Goal: Transaction & Acquisition: Purchase product/service

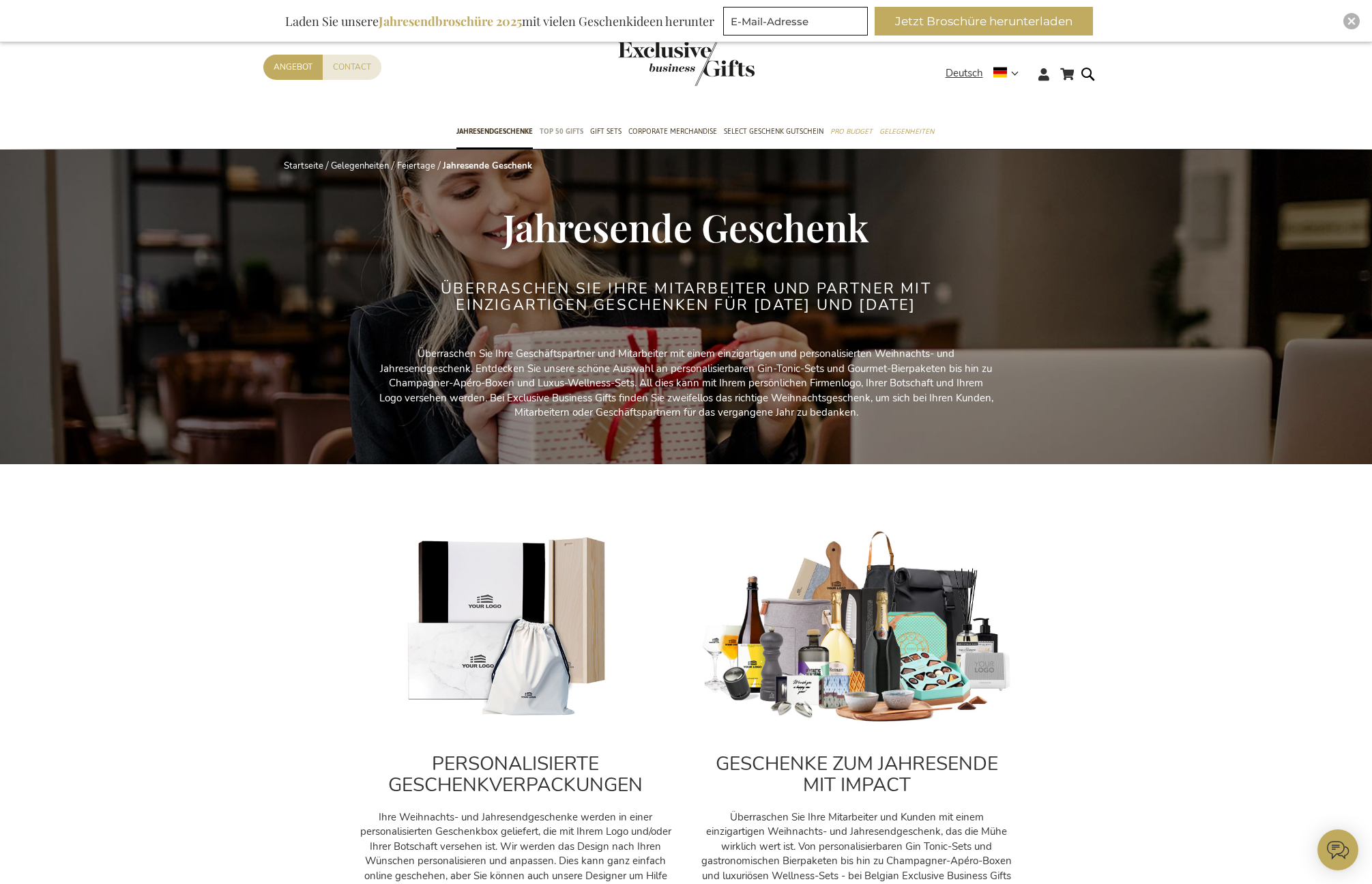
click at [563, 130] on span "TOP 50 Gifts" at bounding box center [561, 131] width 44 height 14
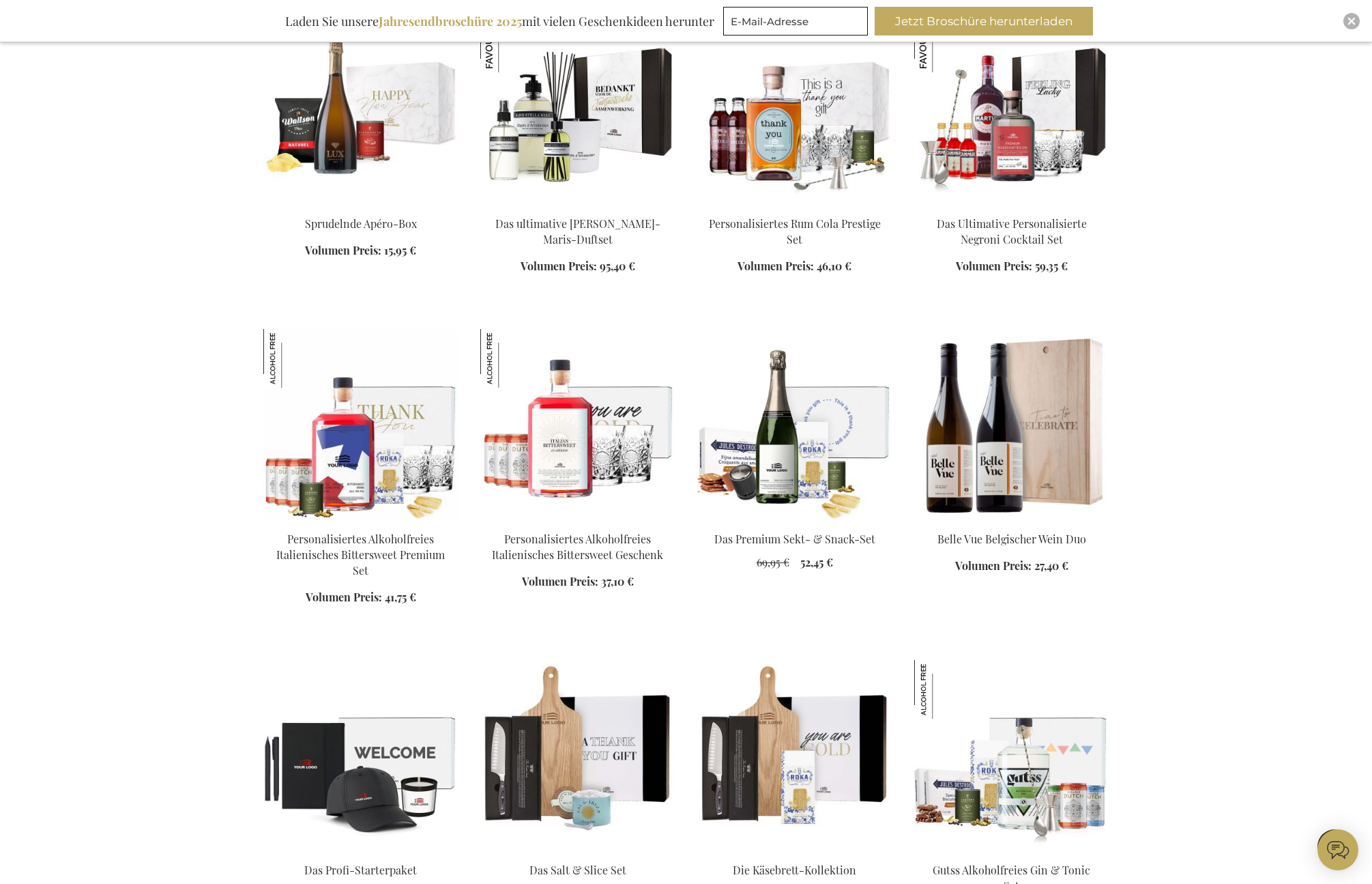
scroll to position [1070, 0]
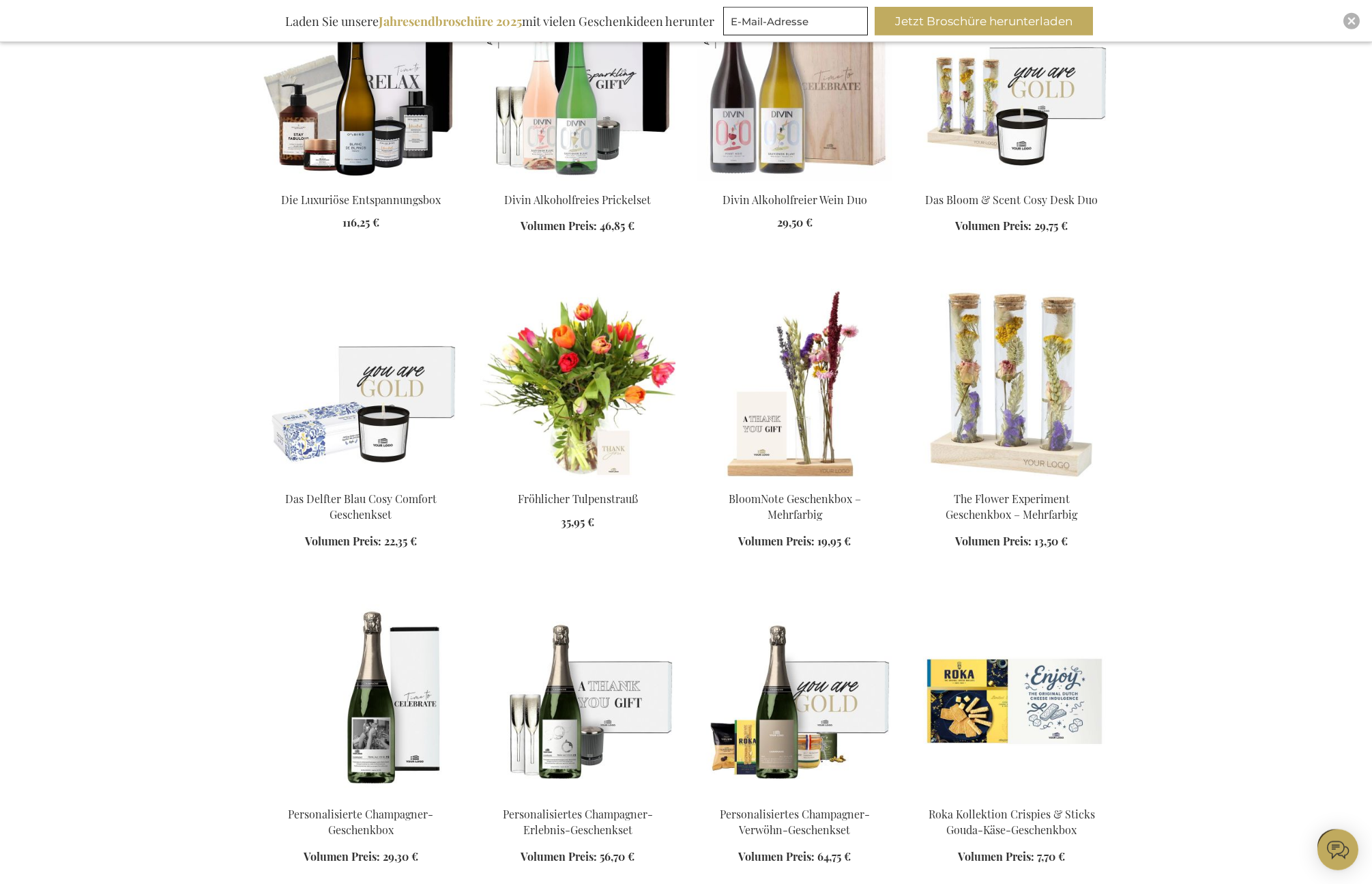
scroll to position [2249, 0]
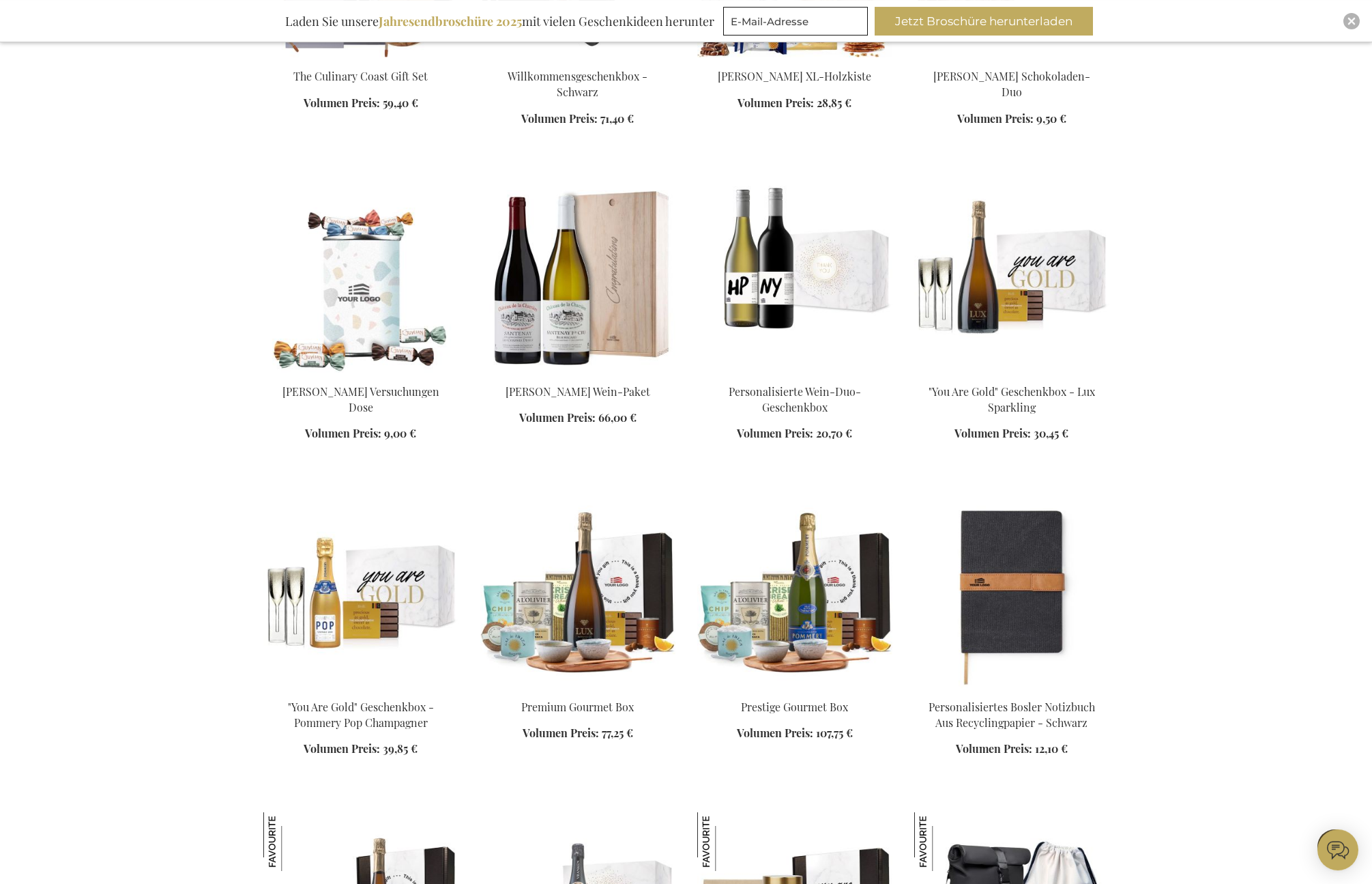
scroll to position [3253, 0]
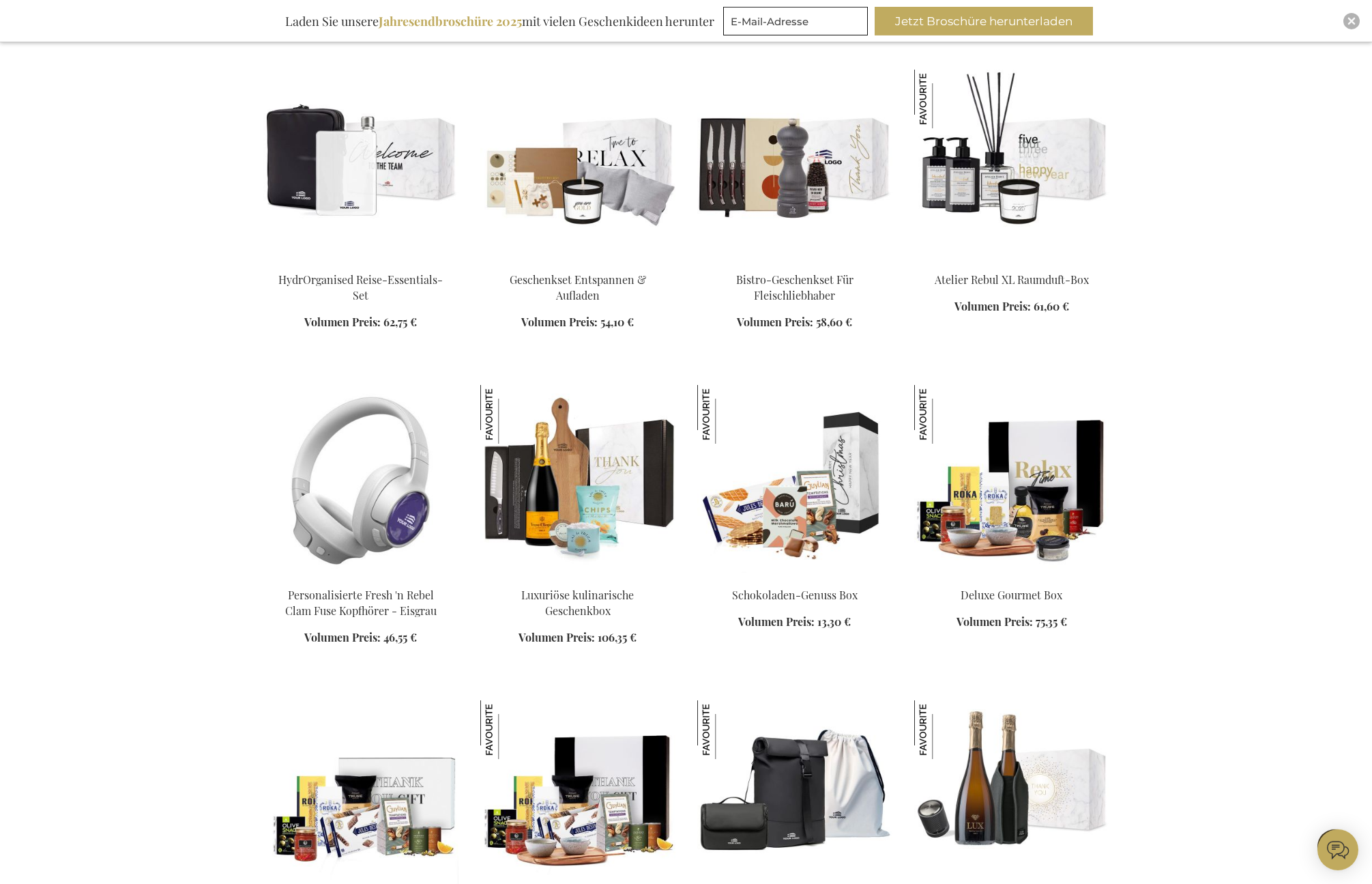
scroll to position [4324, 0]
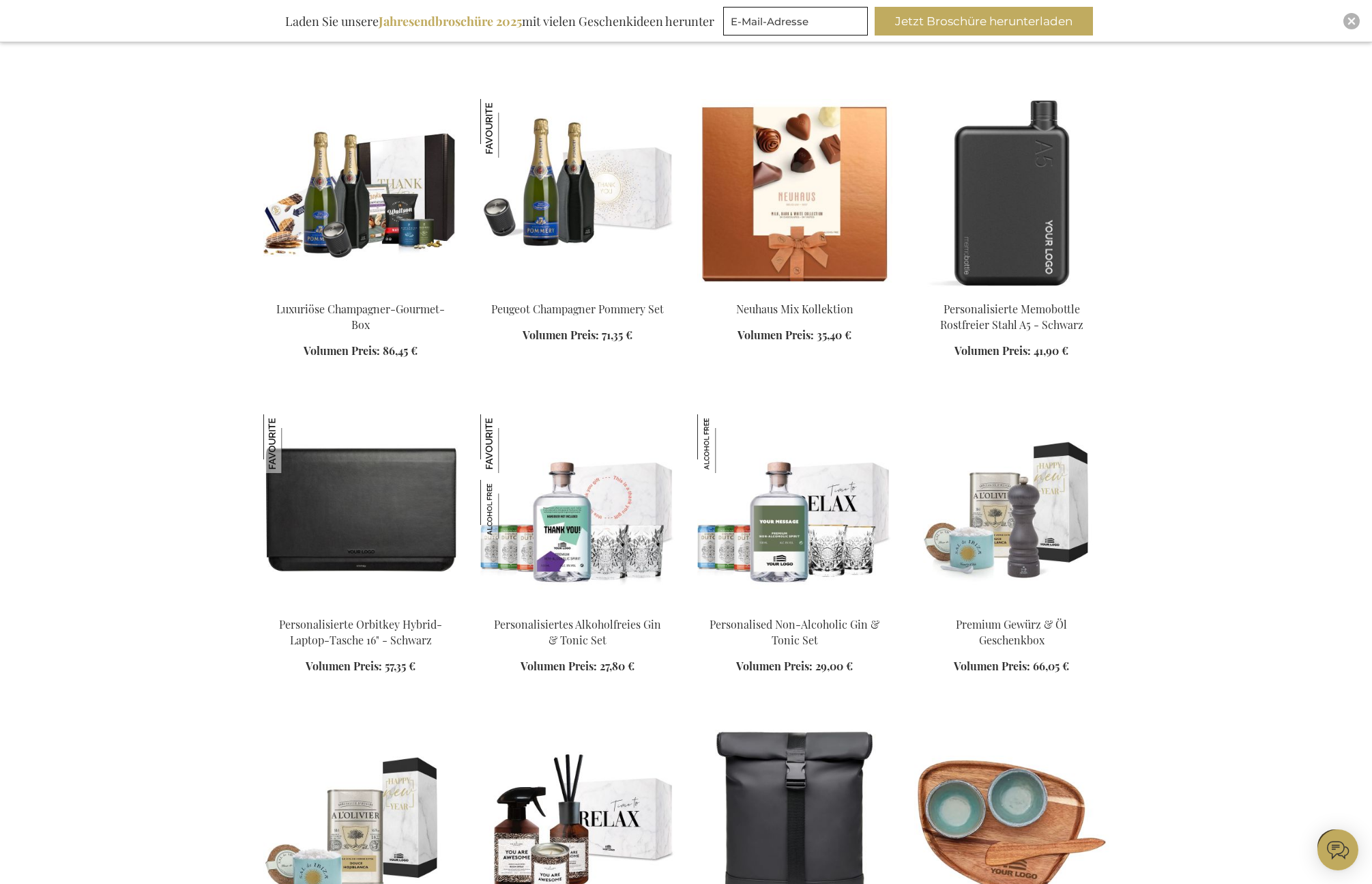
scroll to position [5208, 0]
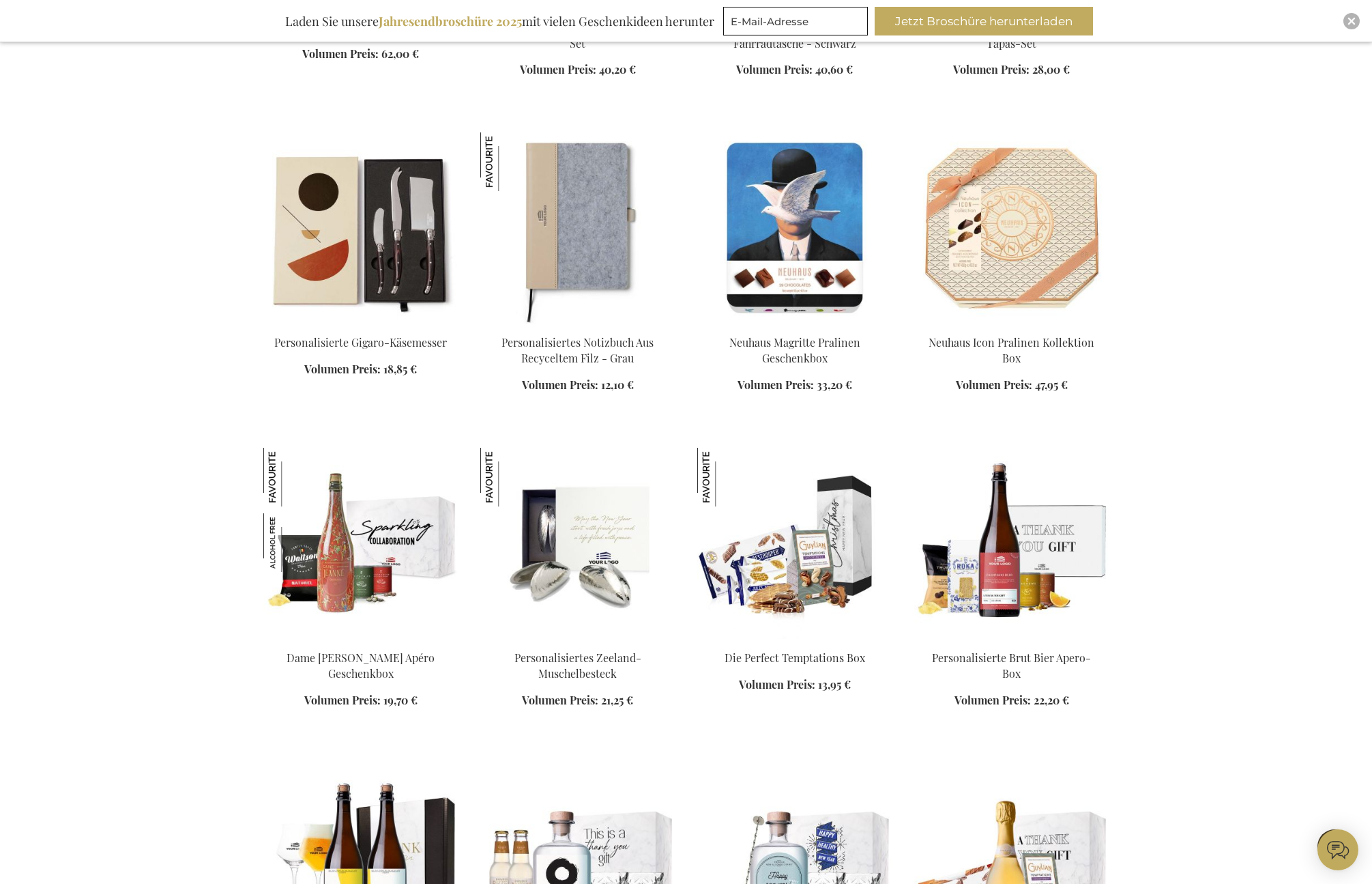
scroll to position [6114, 0]
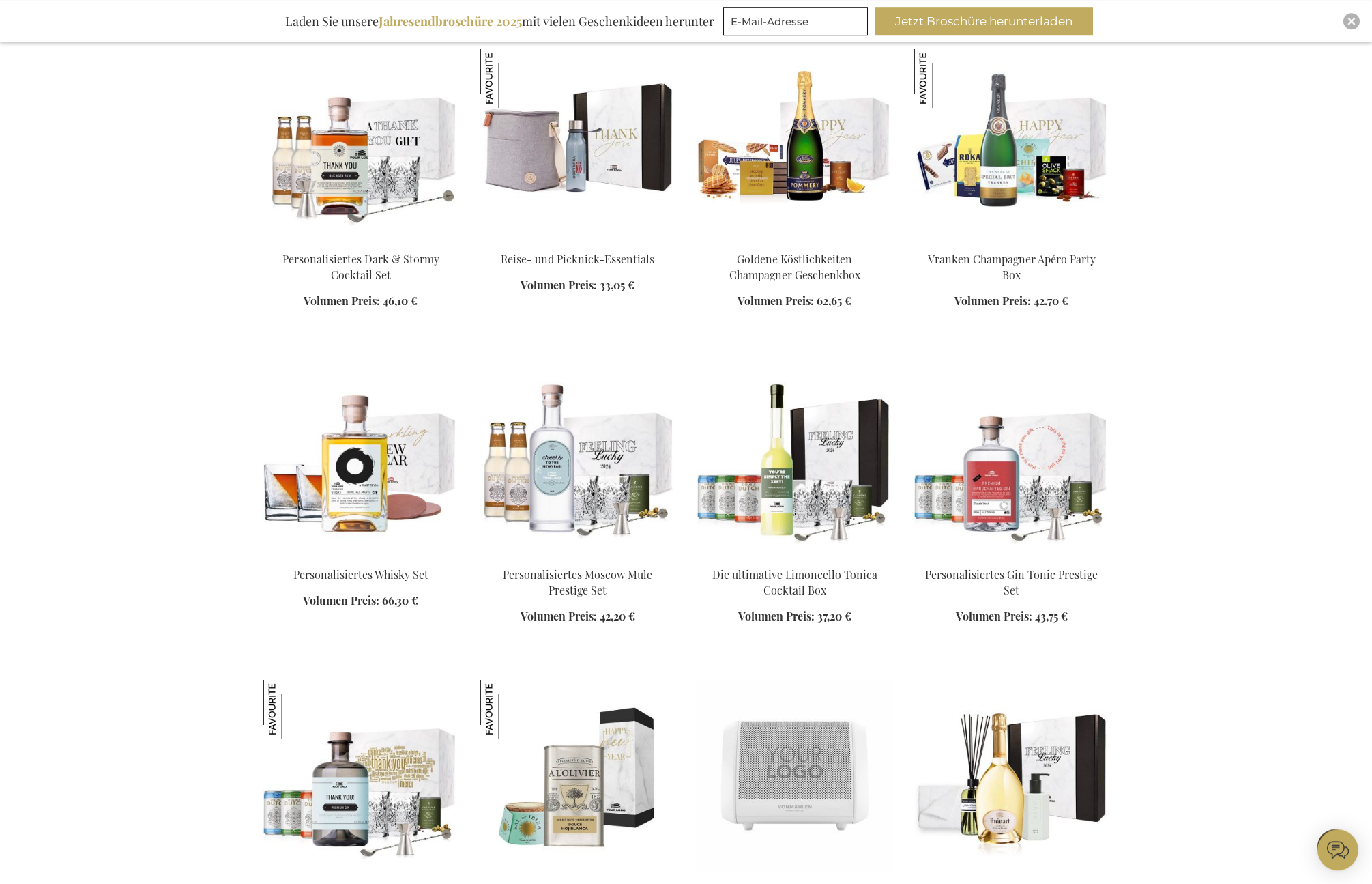
scroll to position [7173, 0]
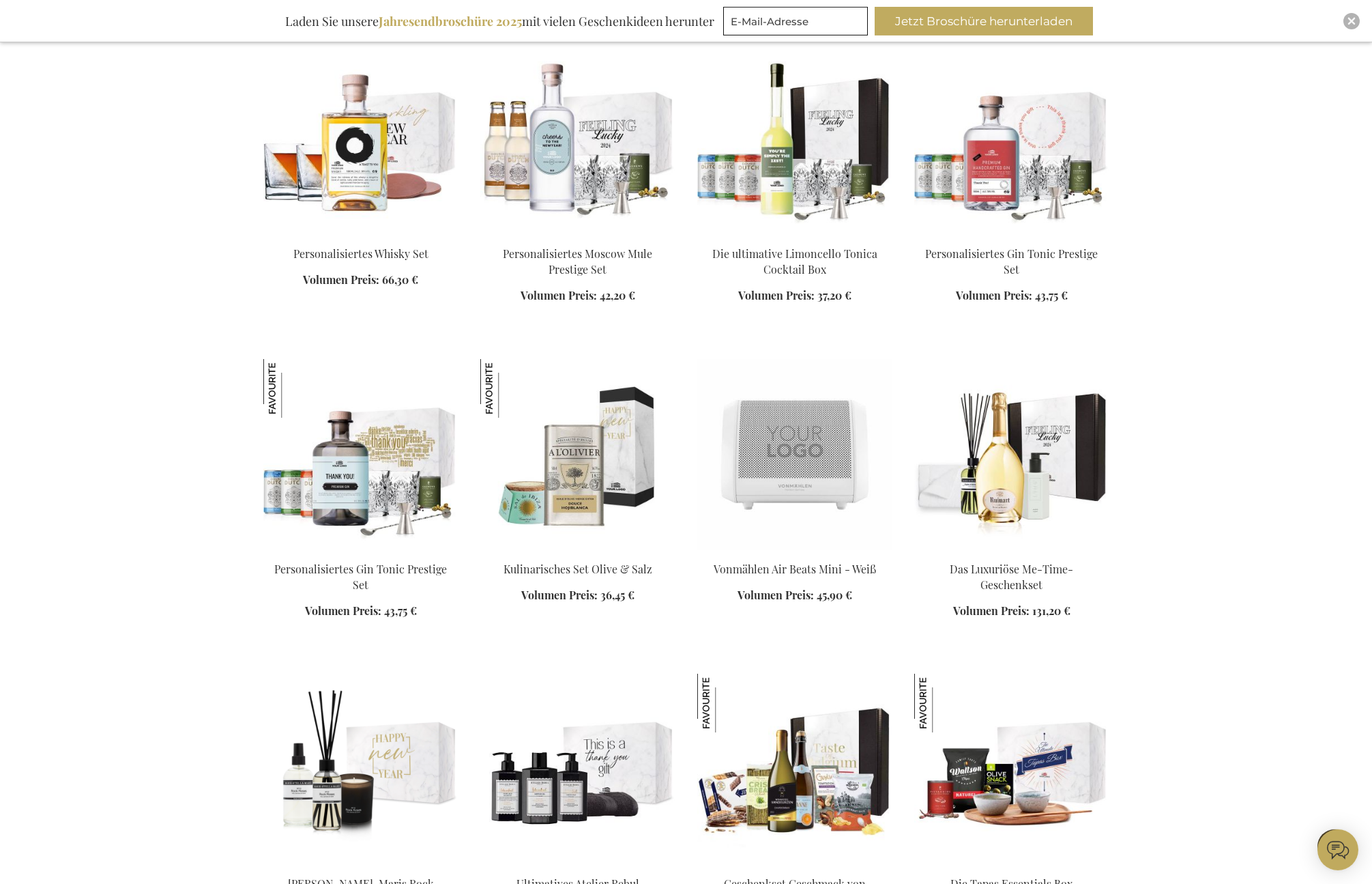
scroll to position [7490, 0]
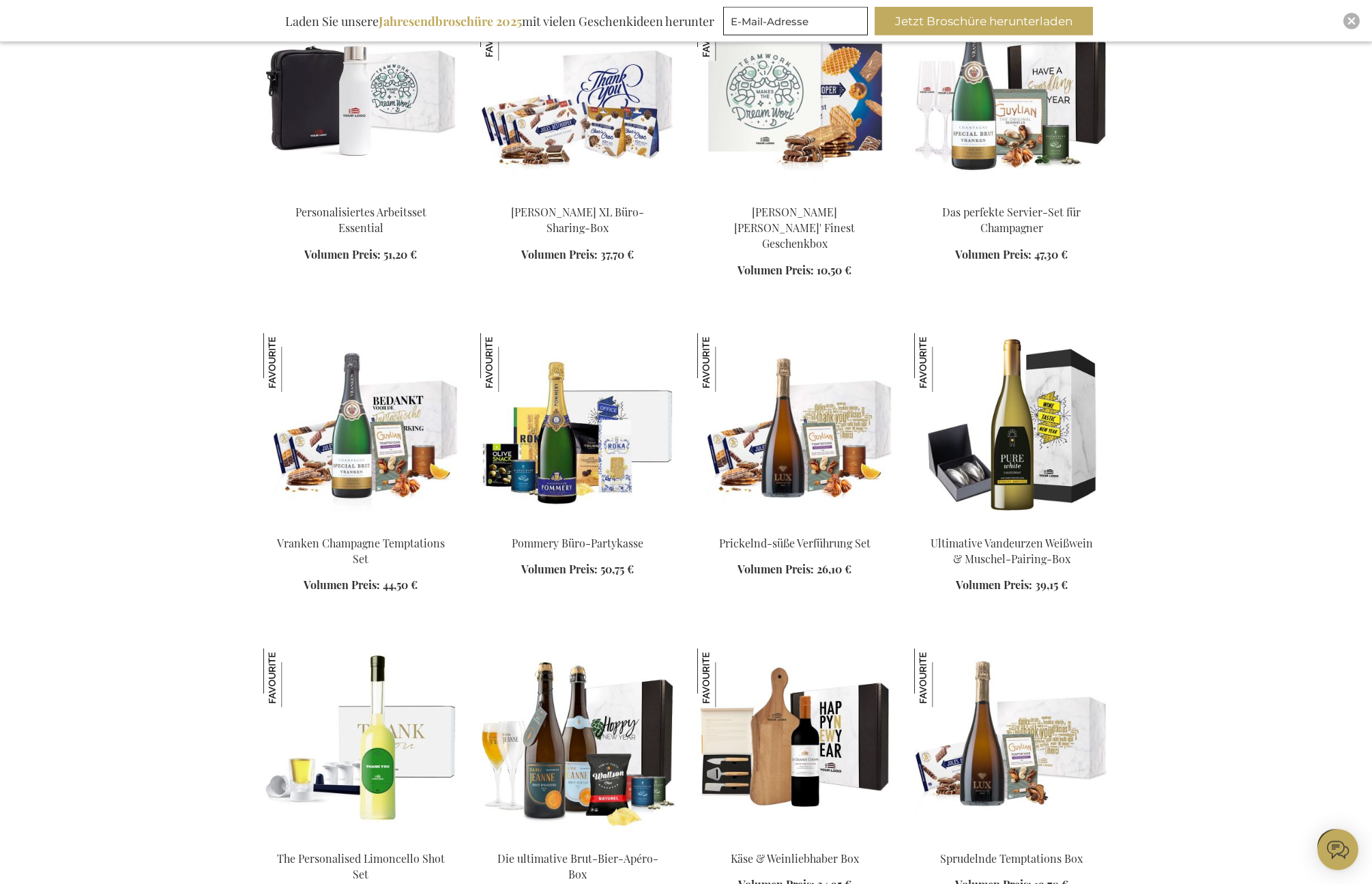
scroll to position [8756, 0]
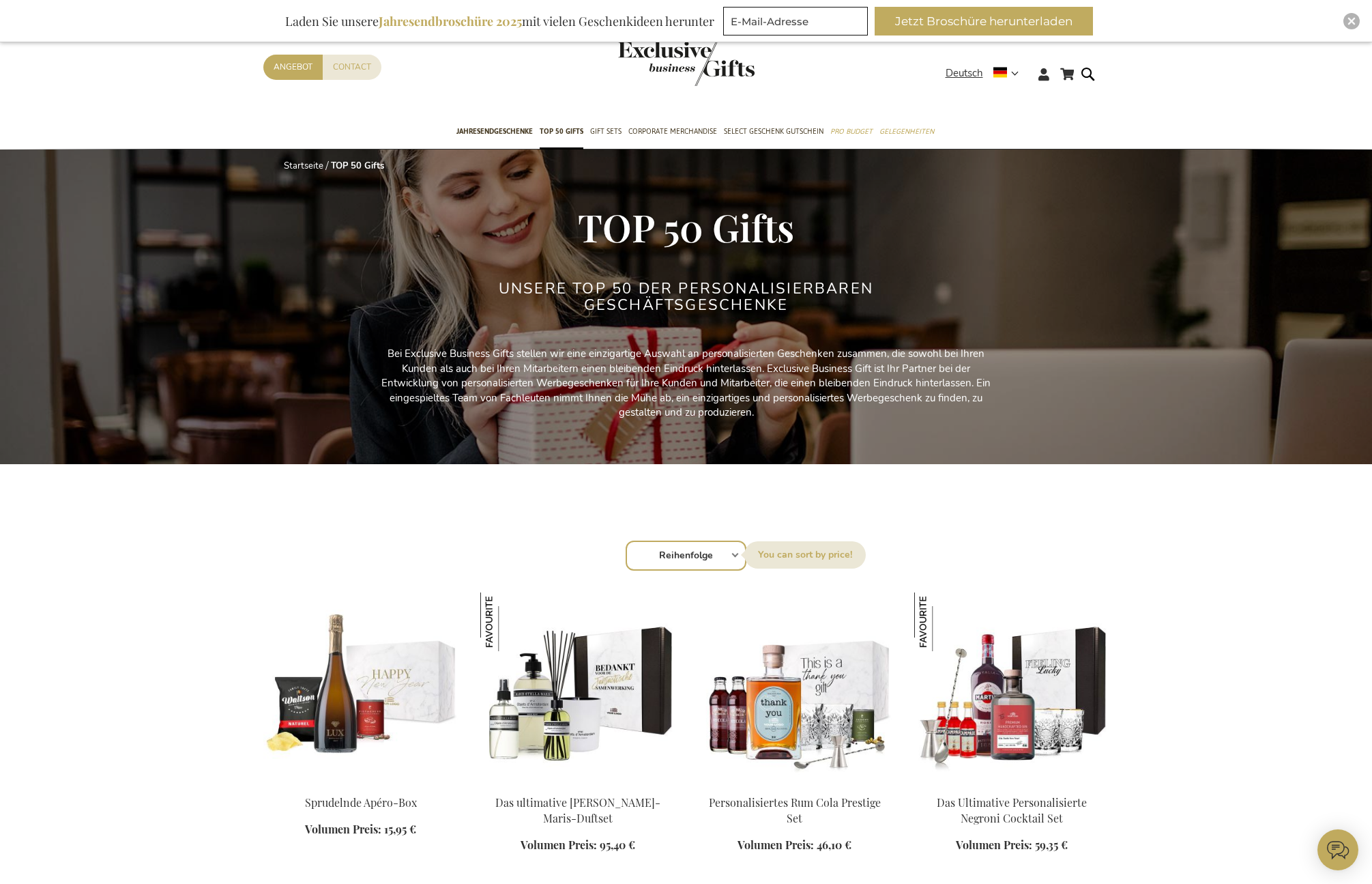
click at [735, 553] on div "Sortieren nach Reihenfolge Best Sellers Am meisten angesehen Neu Biggest Saving…" at bounding box center [686, 553] width 832 height 33
click at [735, 556] on div "Sortieren nach Reihenfolge Best Sellers Am meisten angesehen Neu Biggest Saving…" at bounding box center [686, 553] width 832 height 33
click at [779, 554] on label "Sortieren nach" at bounding box center [805, 554] width 122 height 27
click at [746, 554] on select "Reihenfolge Best Sellers Am meisten angesehen Neu Biggest Saving Price: low to …" at bounding box center [685, 555] width 121 height 30
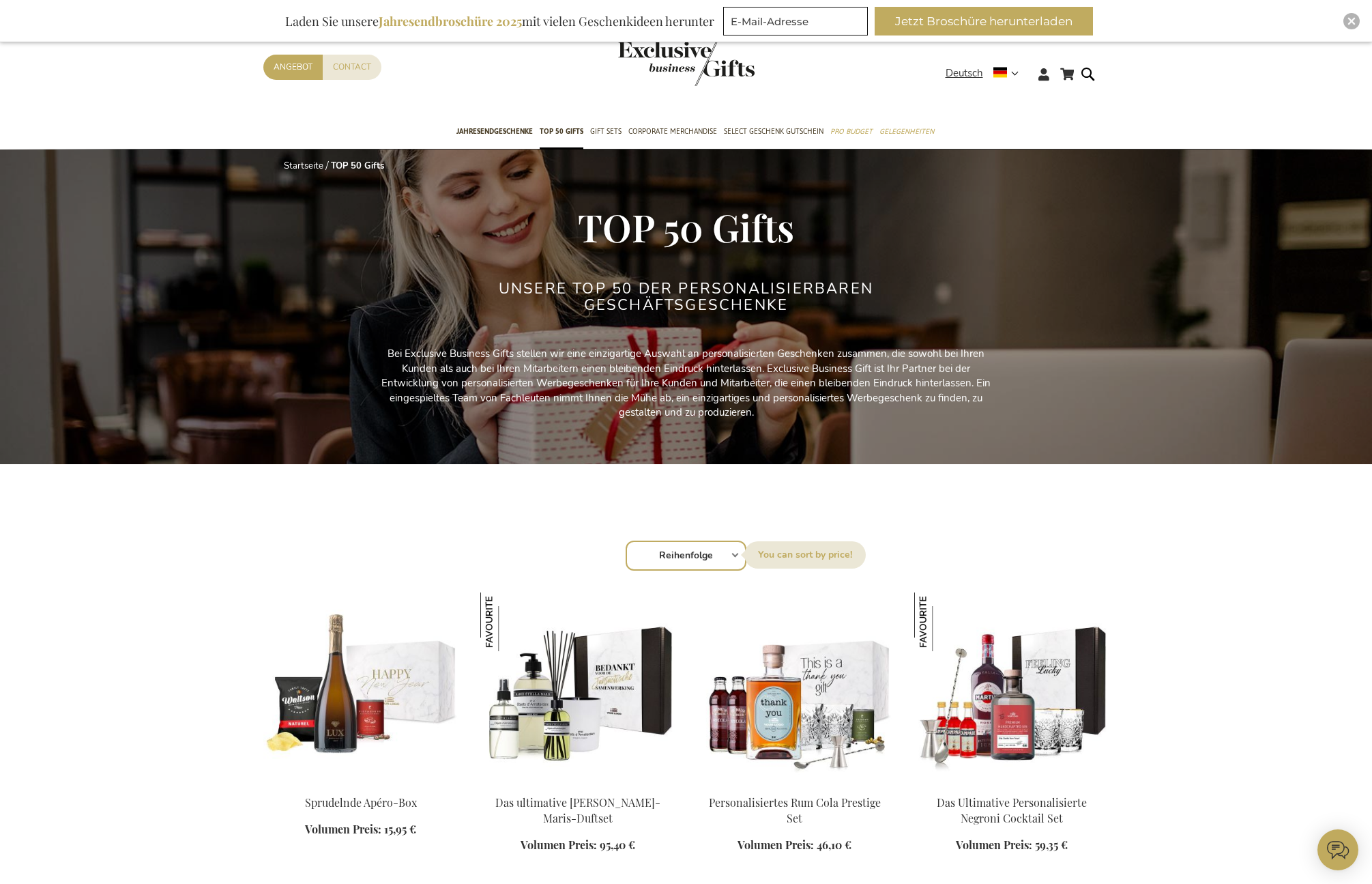
select select "price_asc"
click option "Price: low to high" at bounding box center [0, 0] width 0 height 0
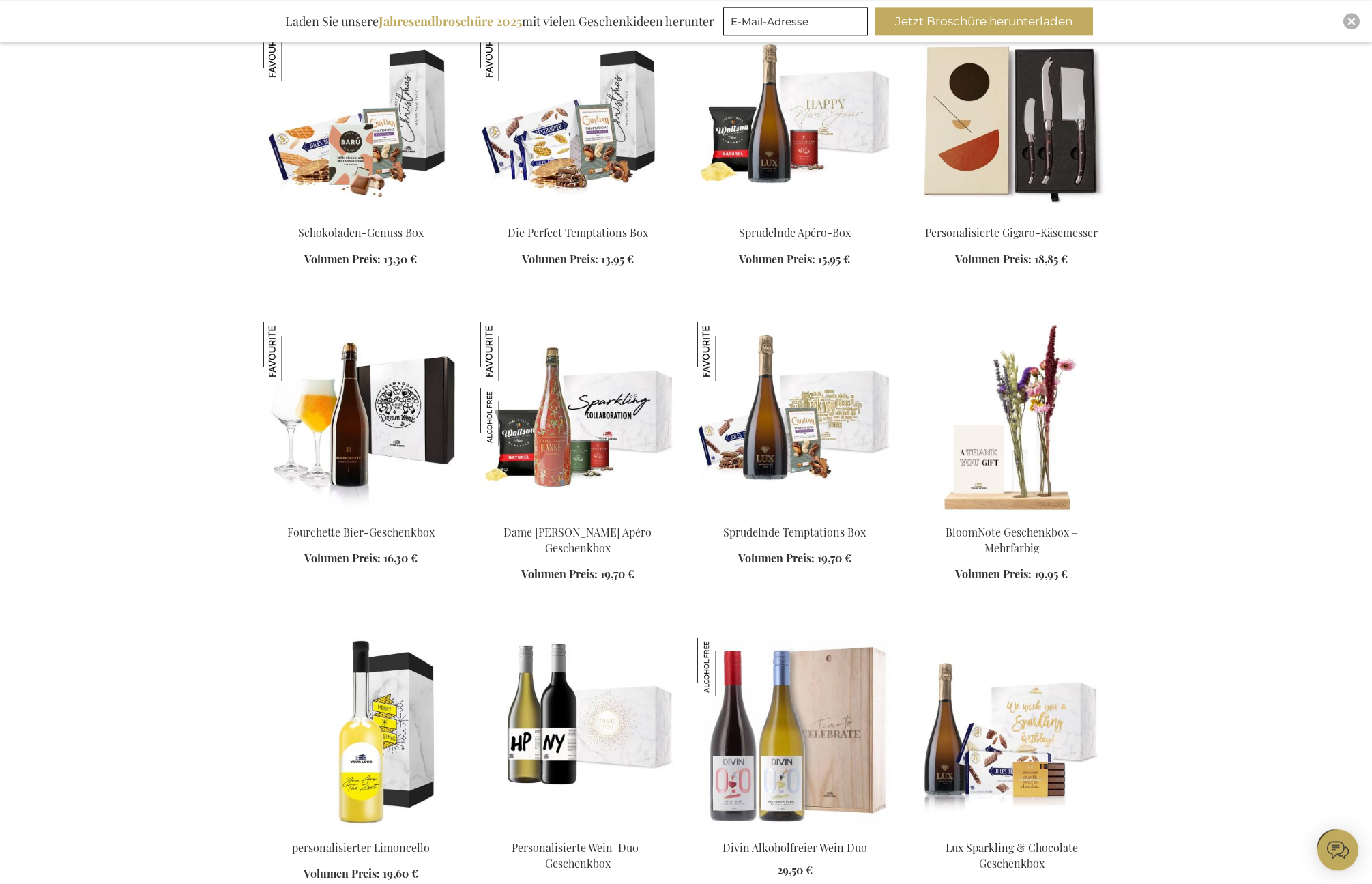
scroll to position [1322, 0]
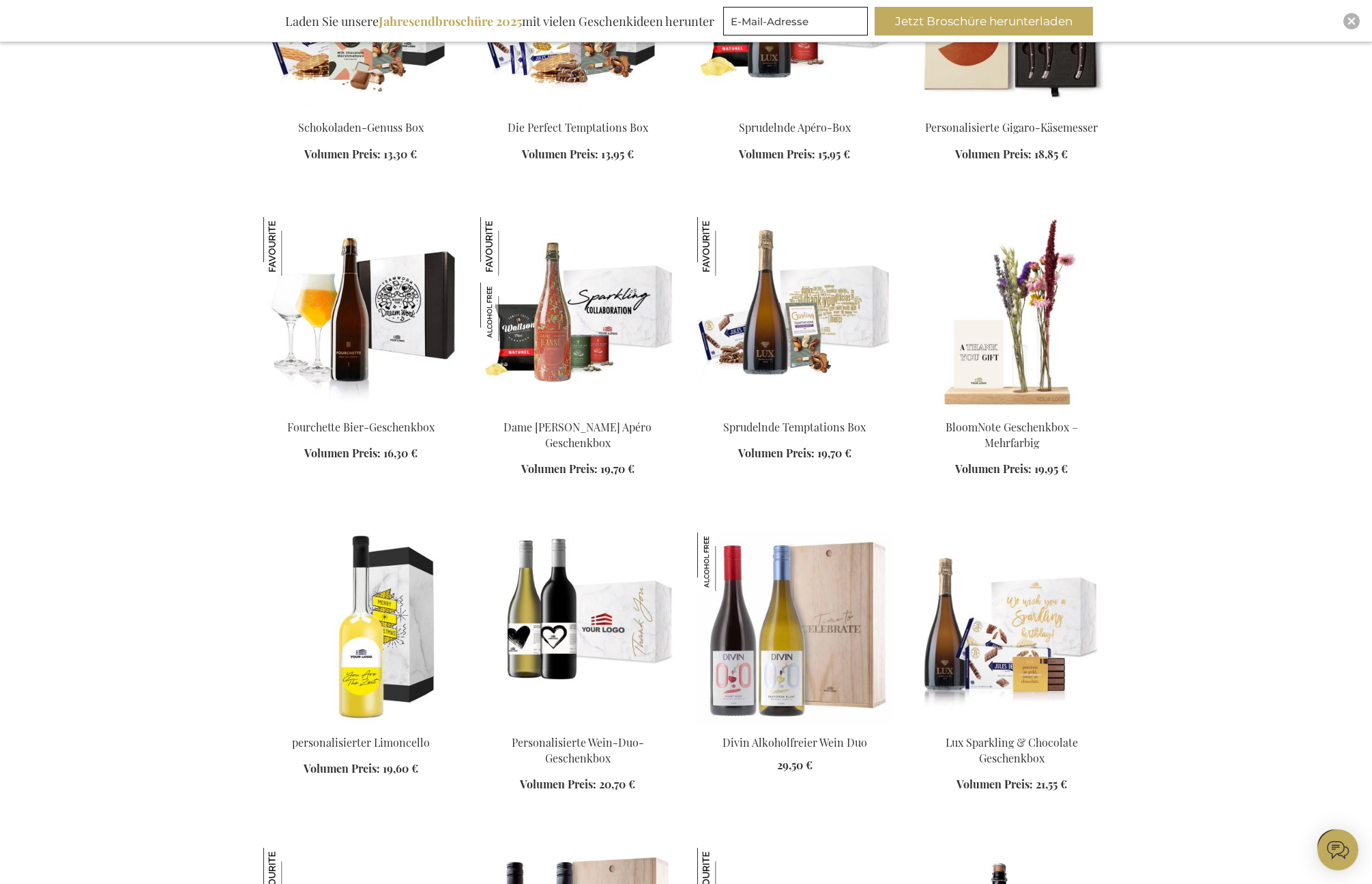
click at [597, 643] on img at bounding box center [577, 627] width 195 height 191
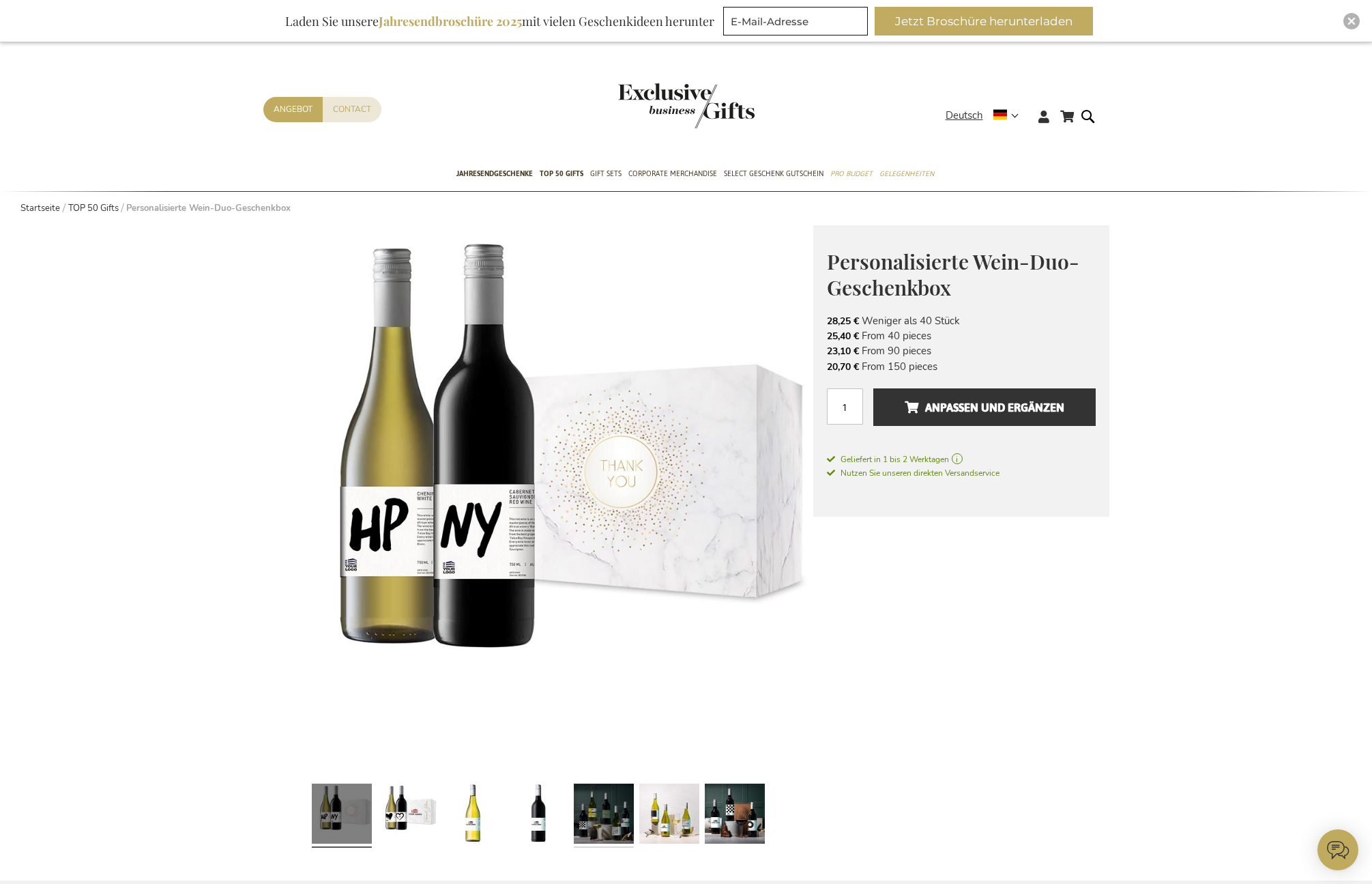
click at [588, 808] on link at bounding box center [604, 815] width 60 height 75
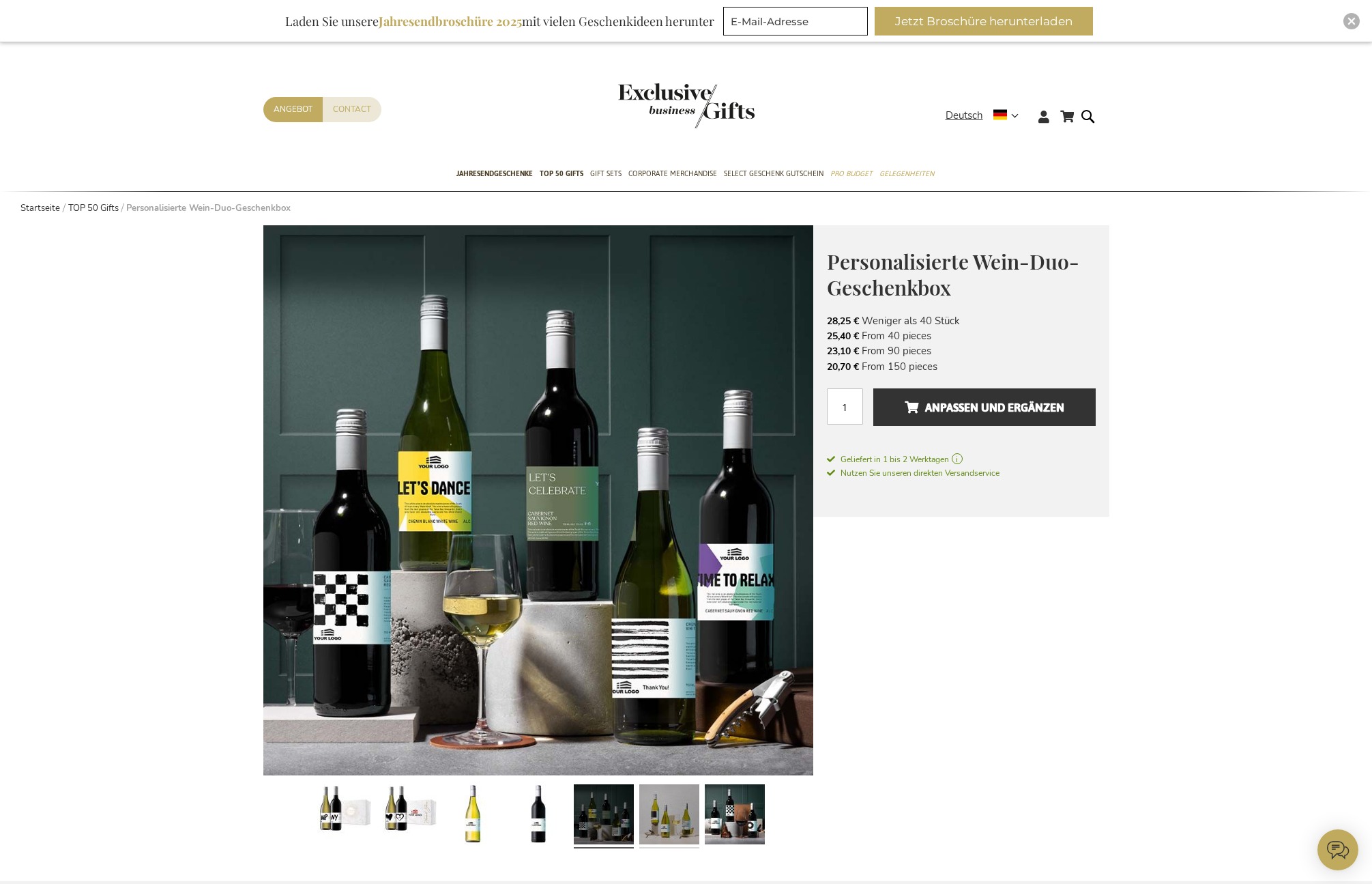
click at [667, 811] on link at bounding box center [669, 815] width 60 height 75
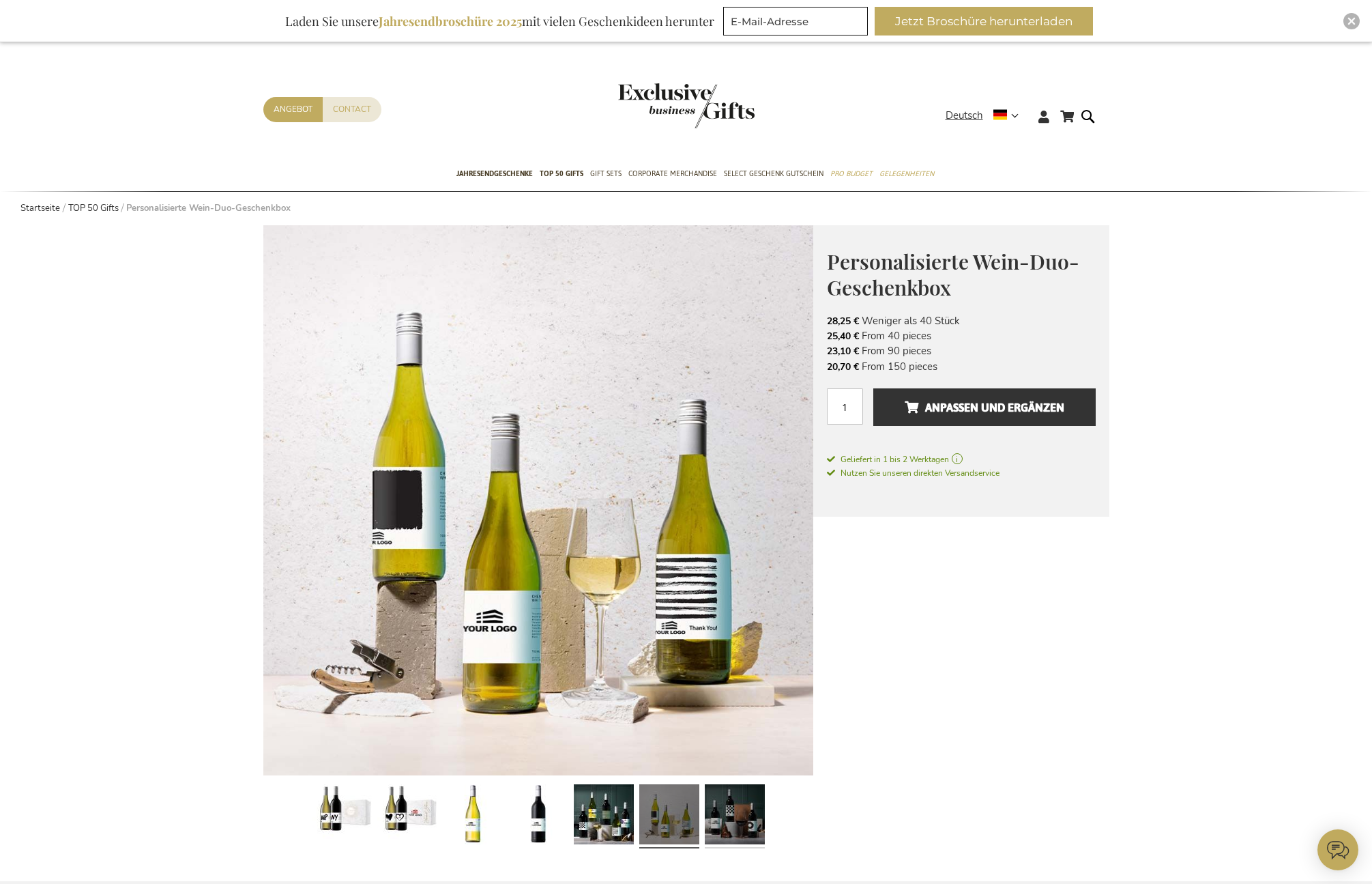
click at [740, 810] on link at bounding box center [735, 815] width 60 height 75
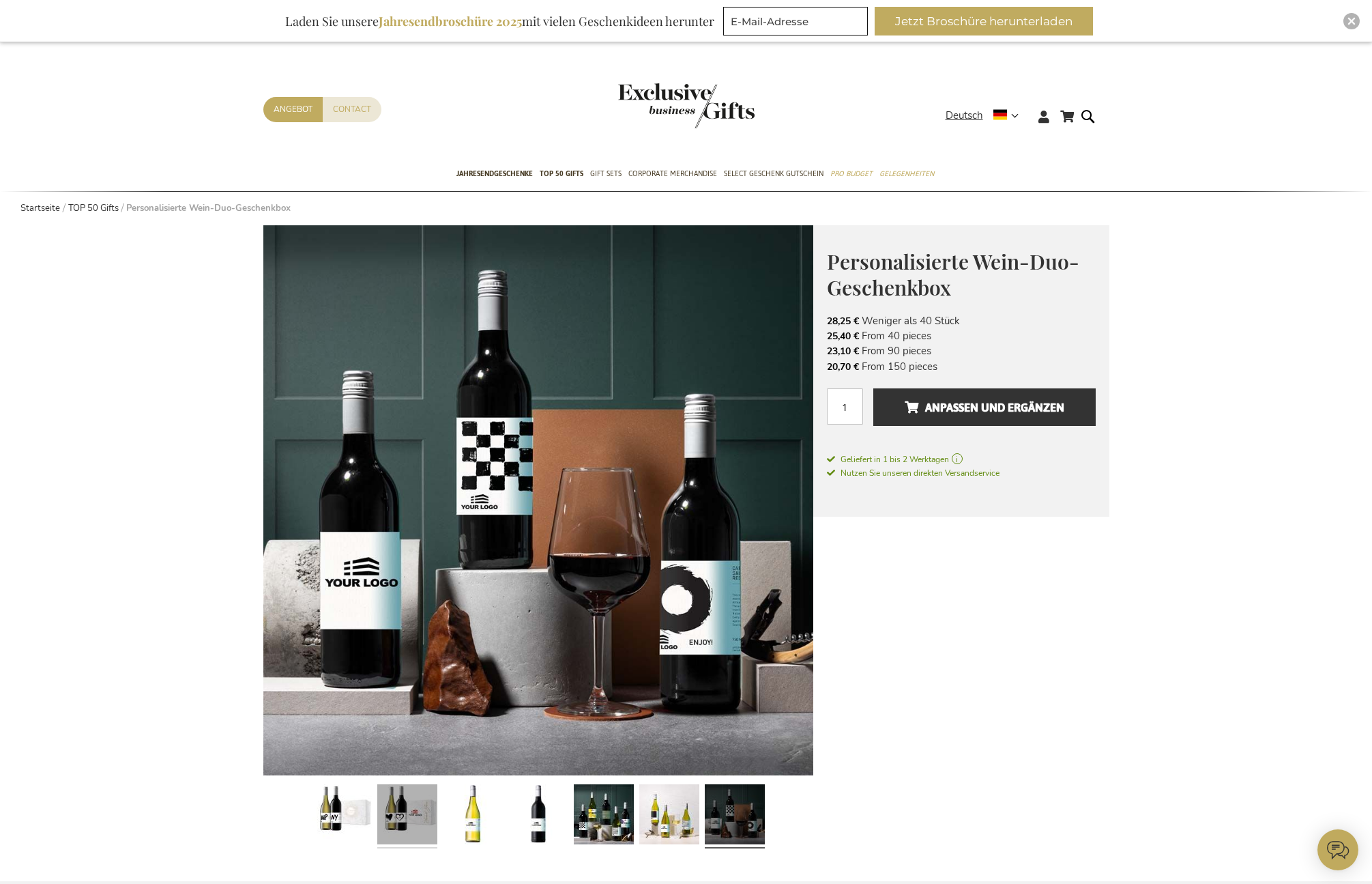
click at [396, 813] on link at bounding box center [407, 815] width 60 height 75
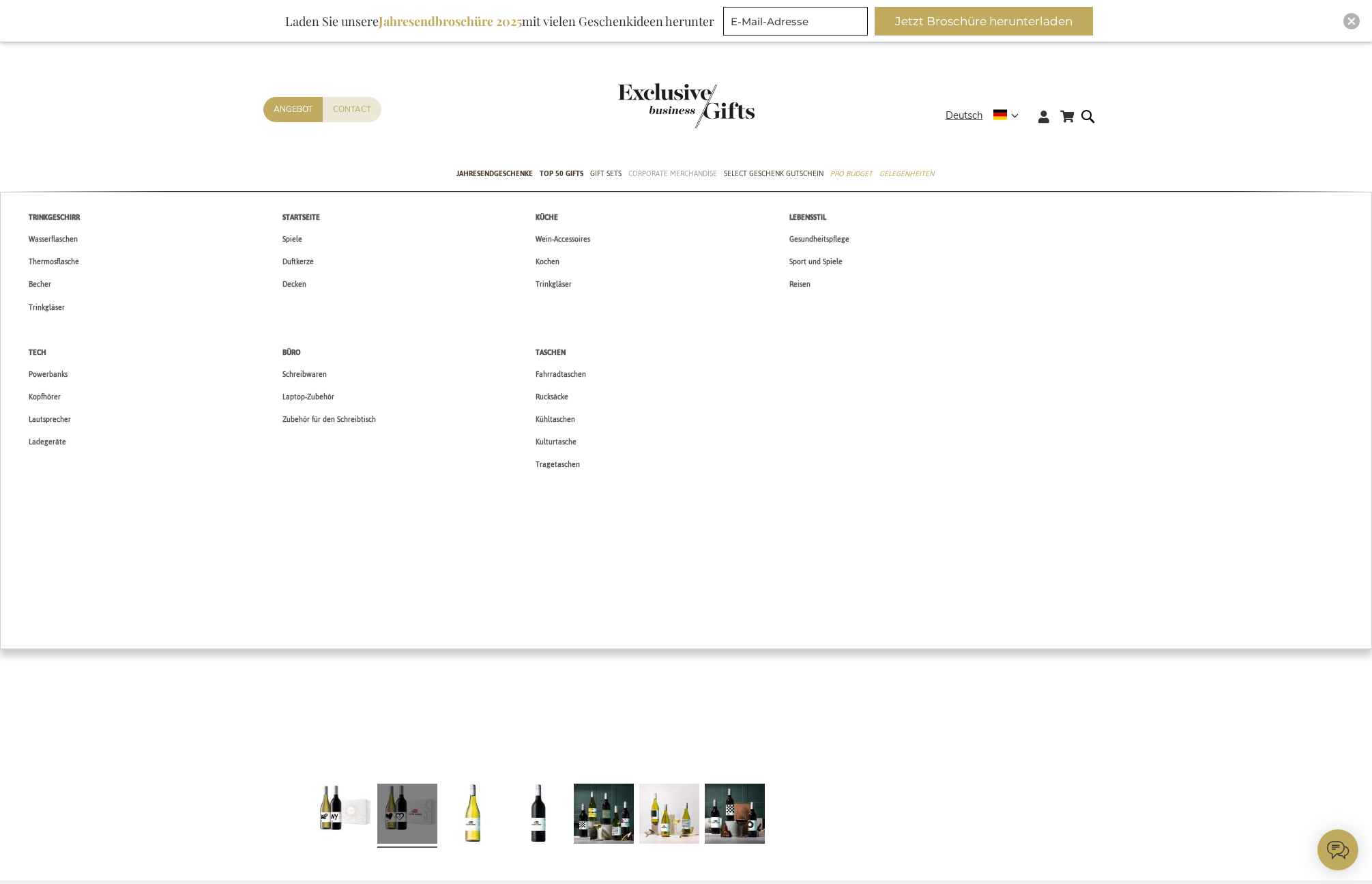
click at [664, 174] on span "Corporate Merchandise" at bounding box center [672, 174] width 89 height 14
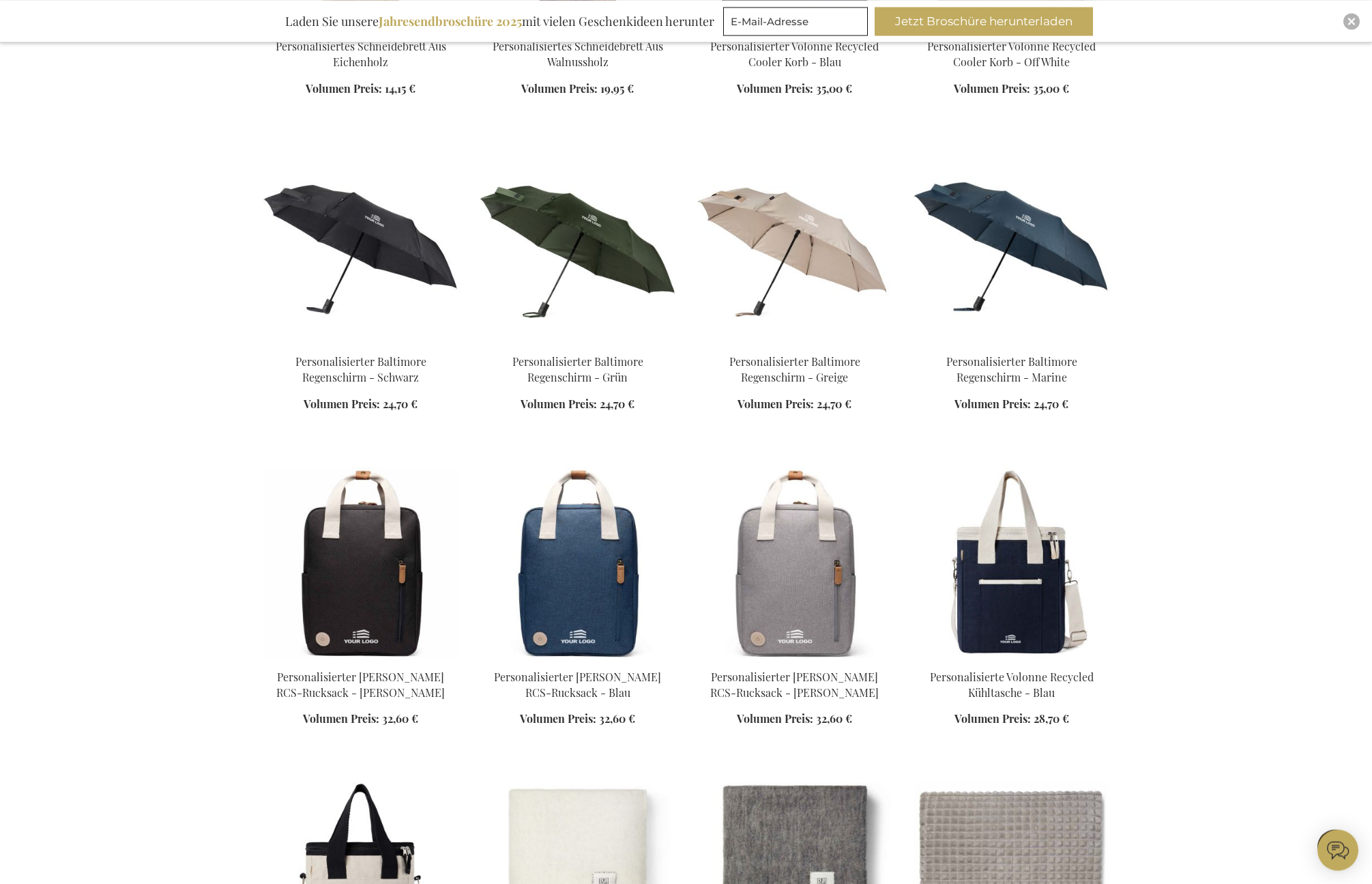
scroll to position [1289, 0]
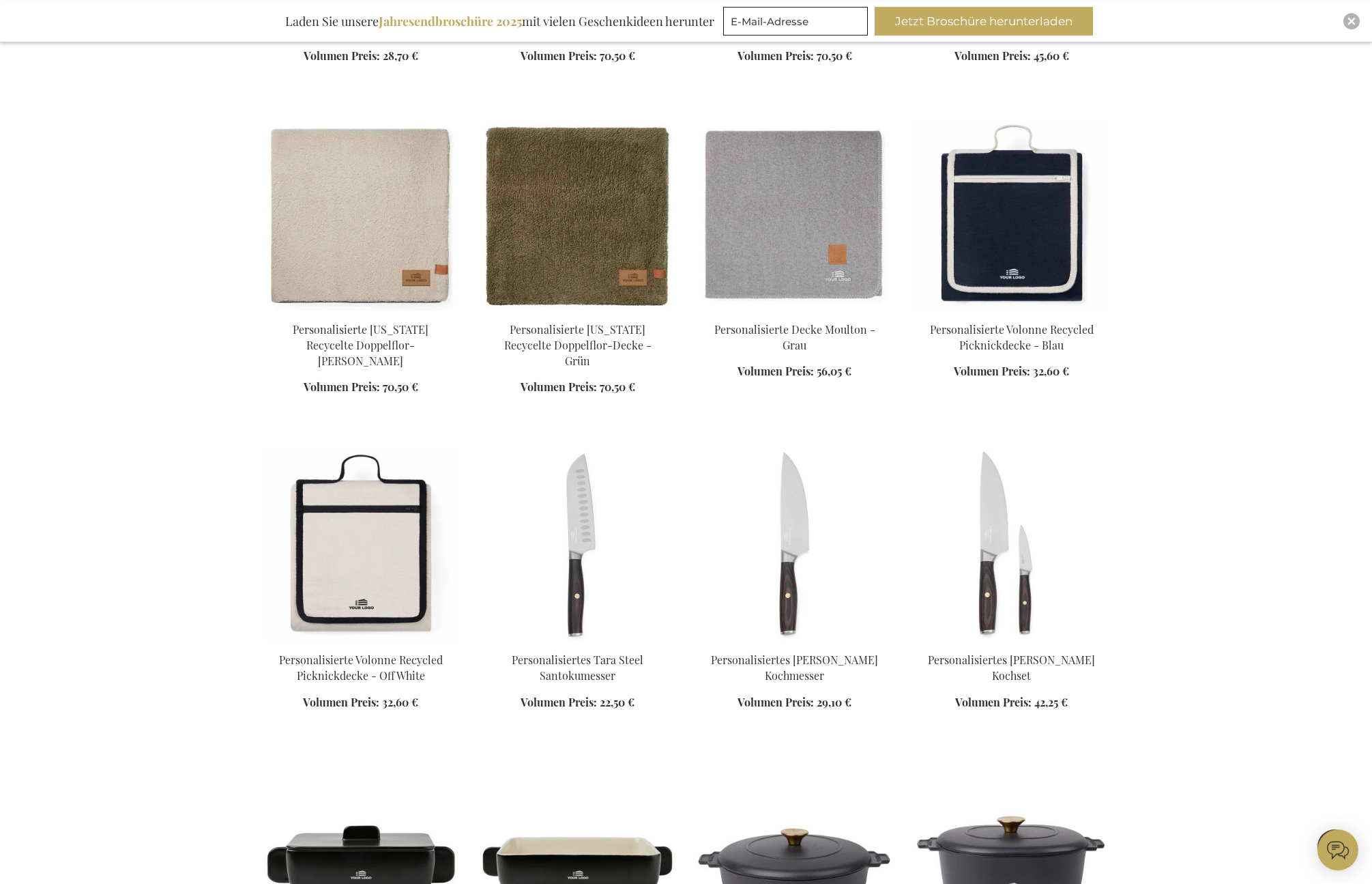
scroll to position [2358, 0]
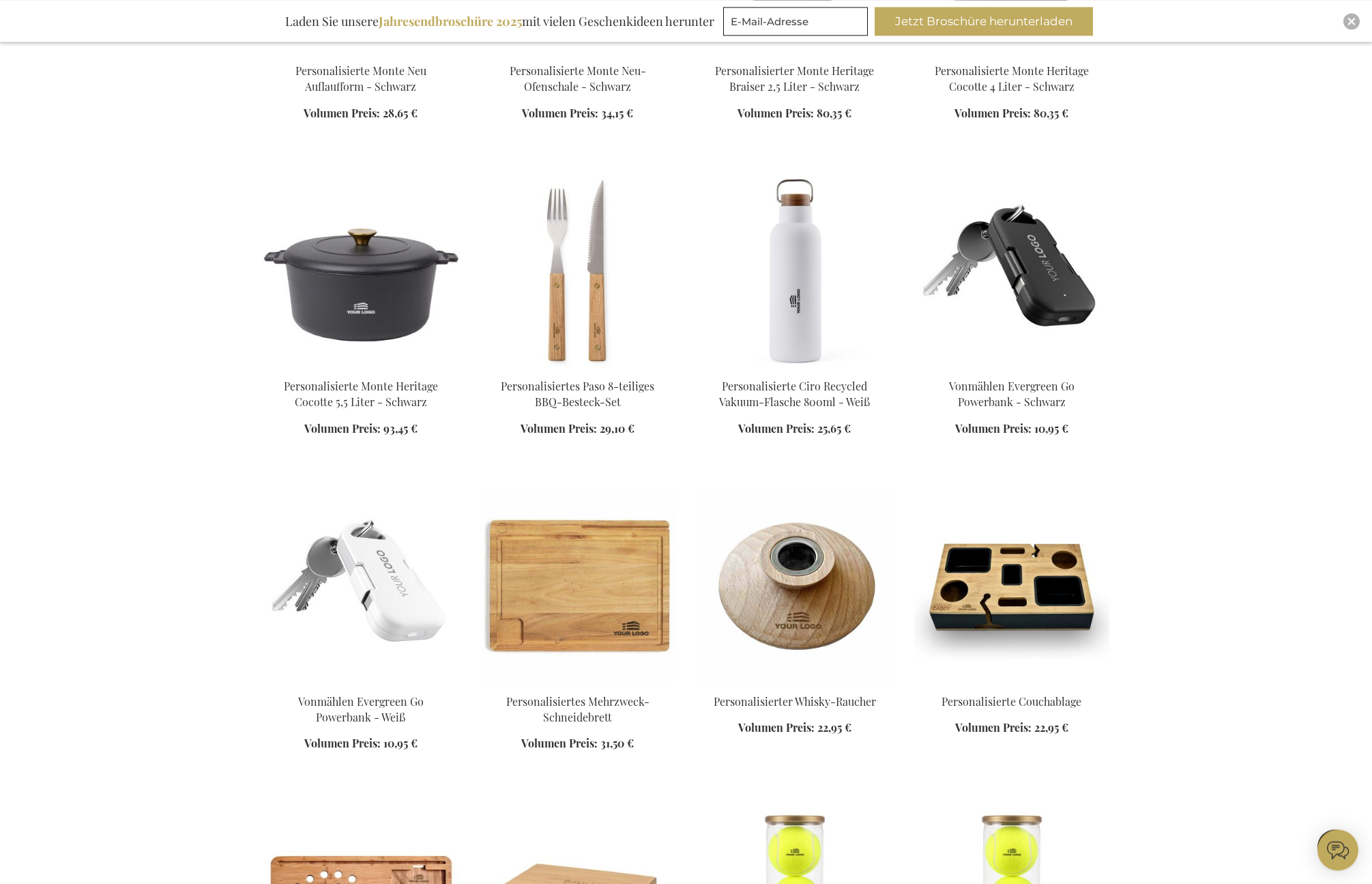
scroll to position [3199, 0]
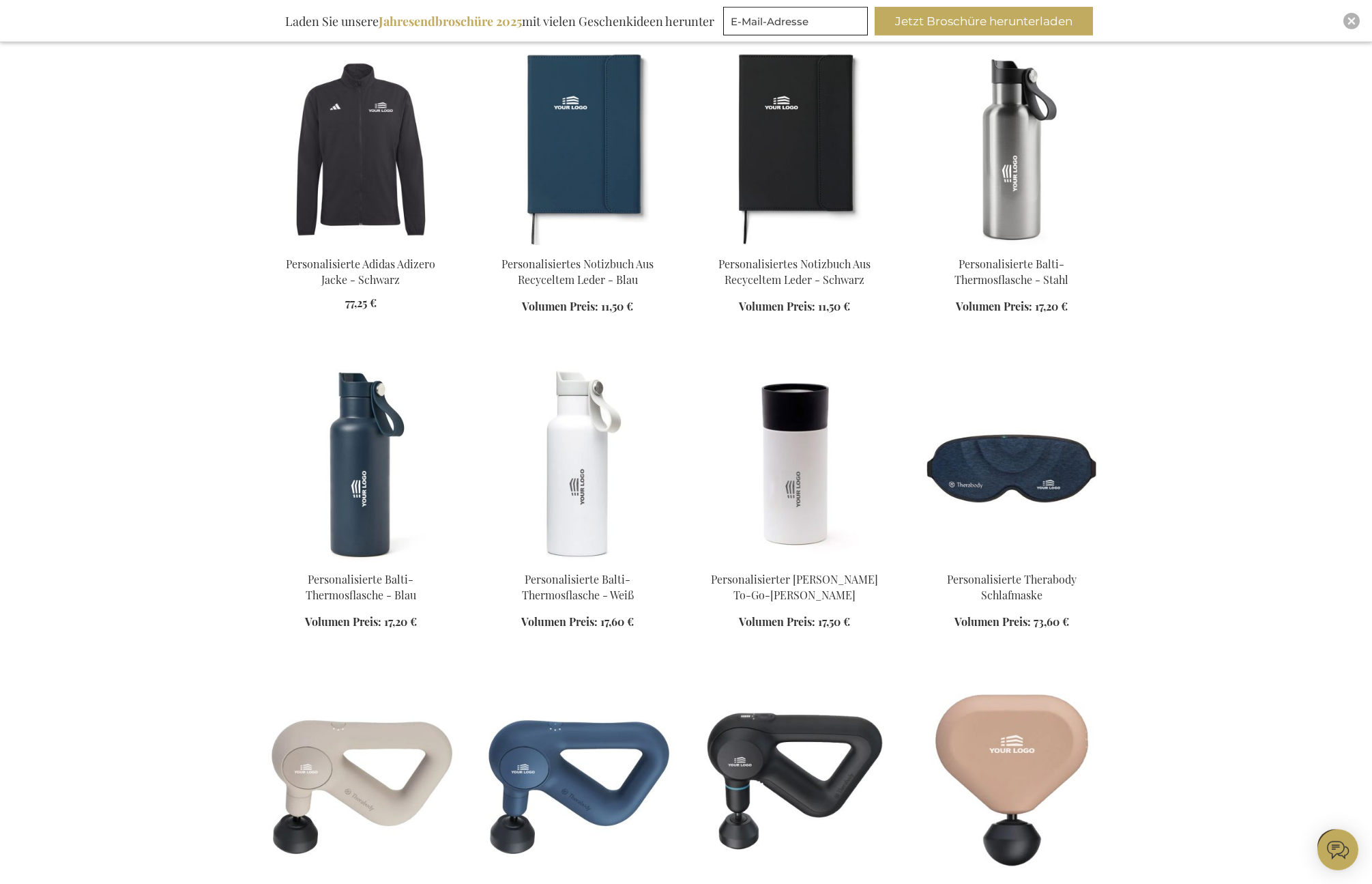
scroll to position [4378, 0]
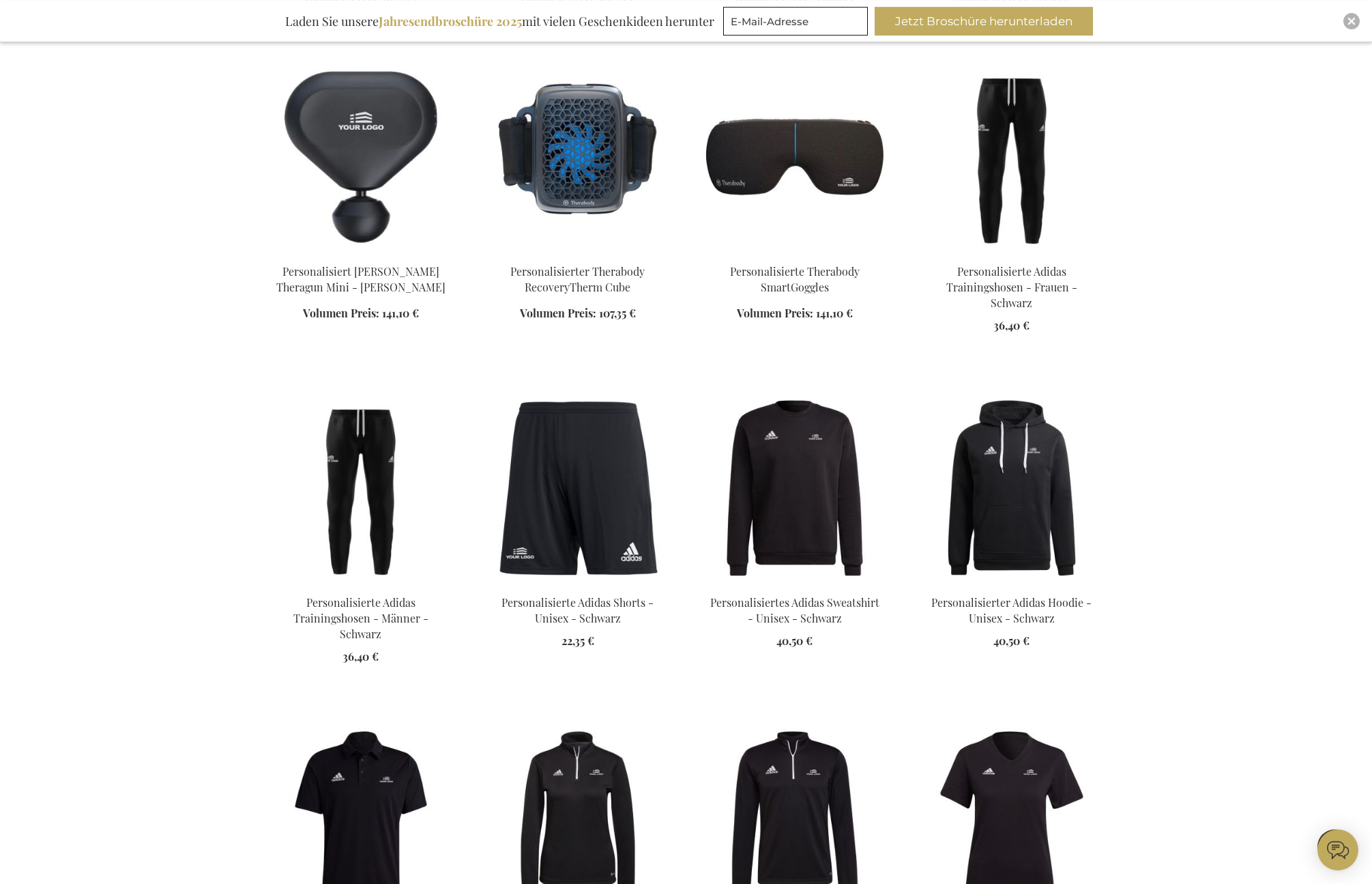
scroll to position [5328, 0]
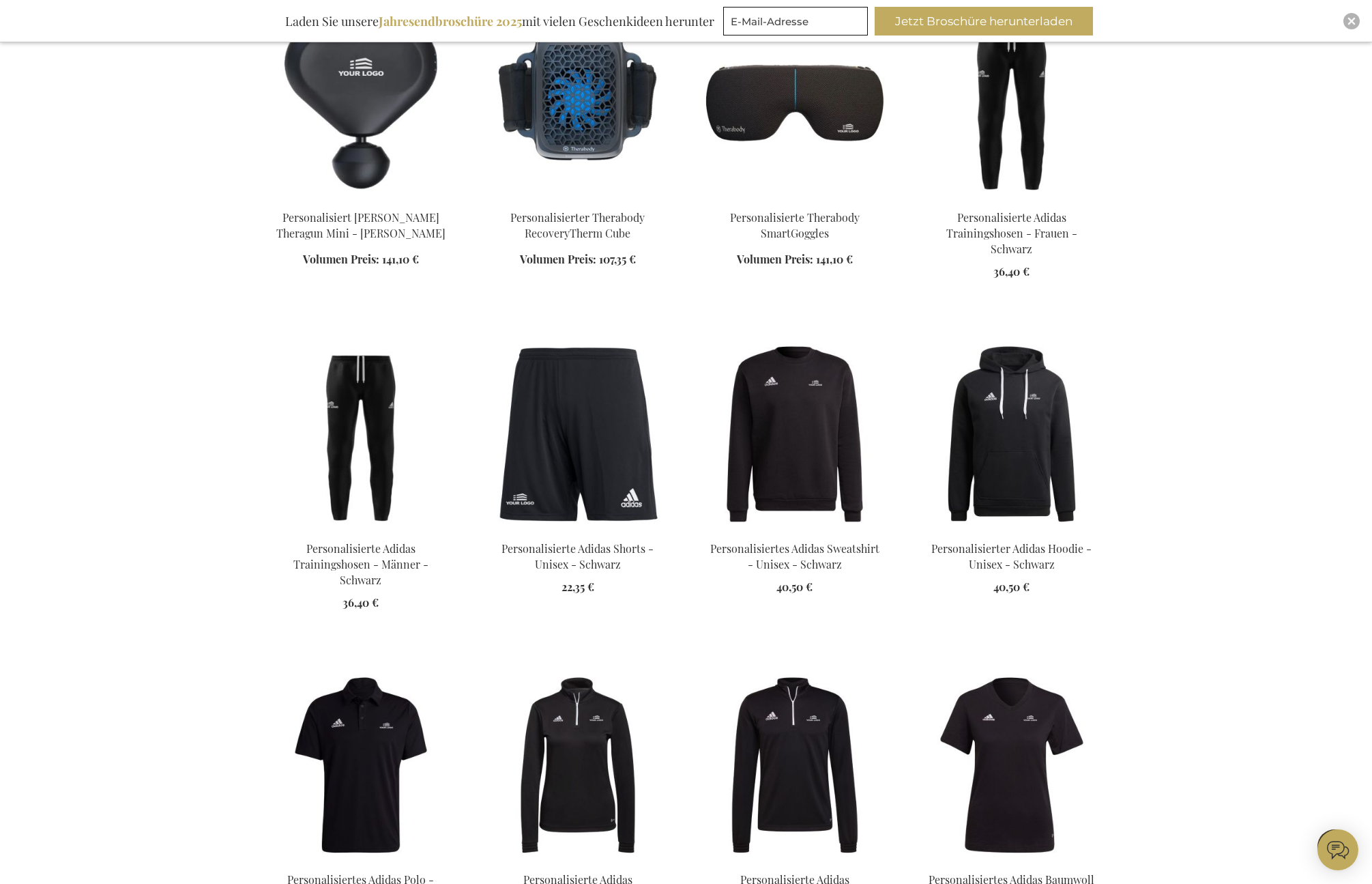
scroll to position [5830, 0]
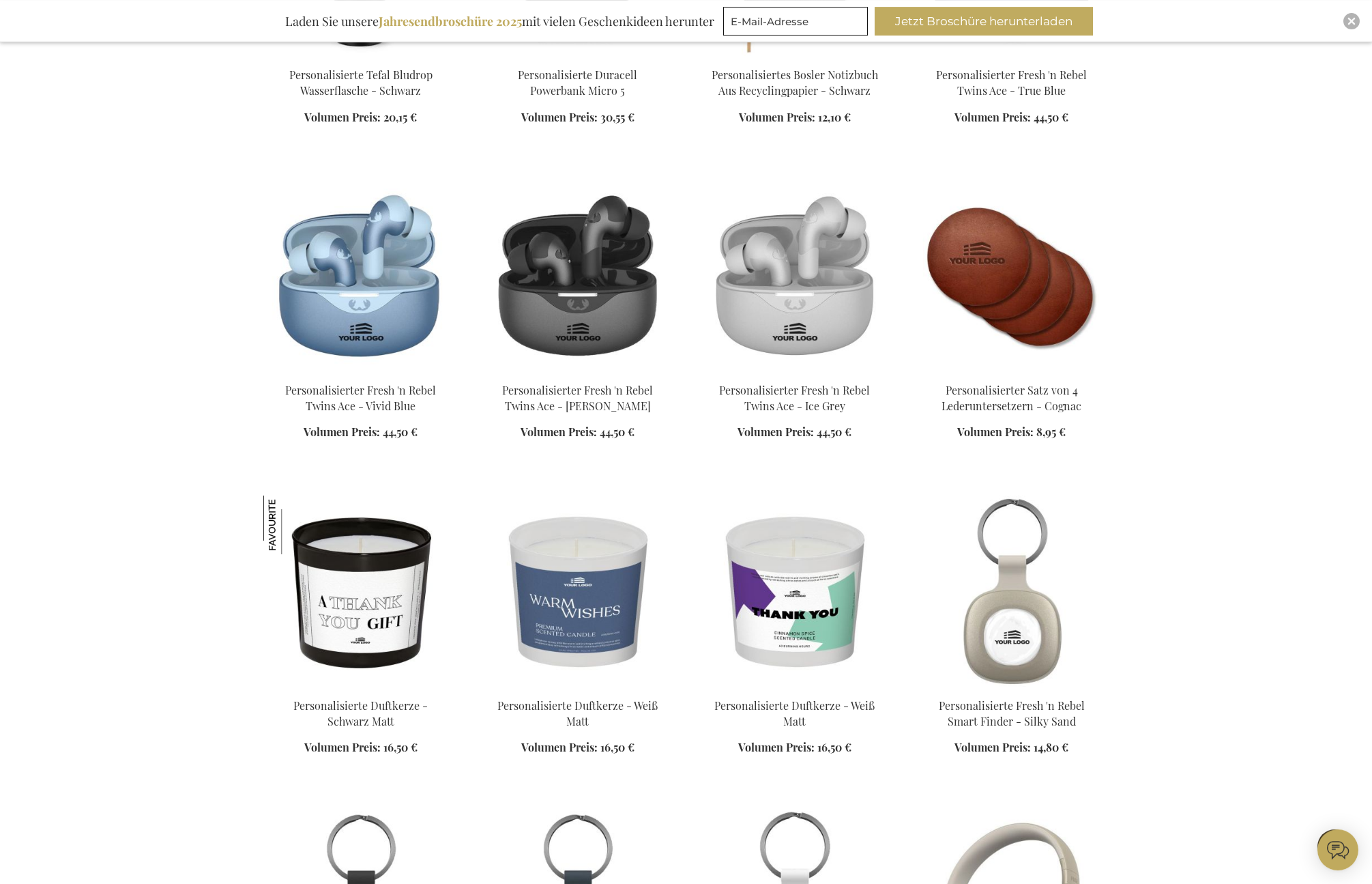
scroll to position [7097, 0]
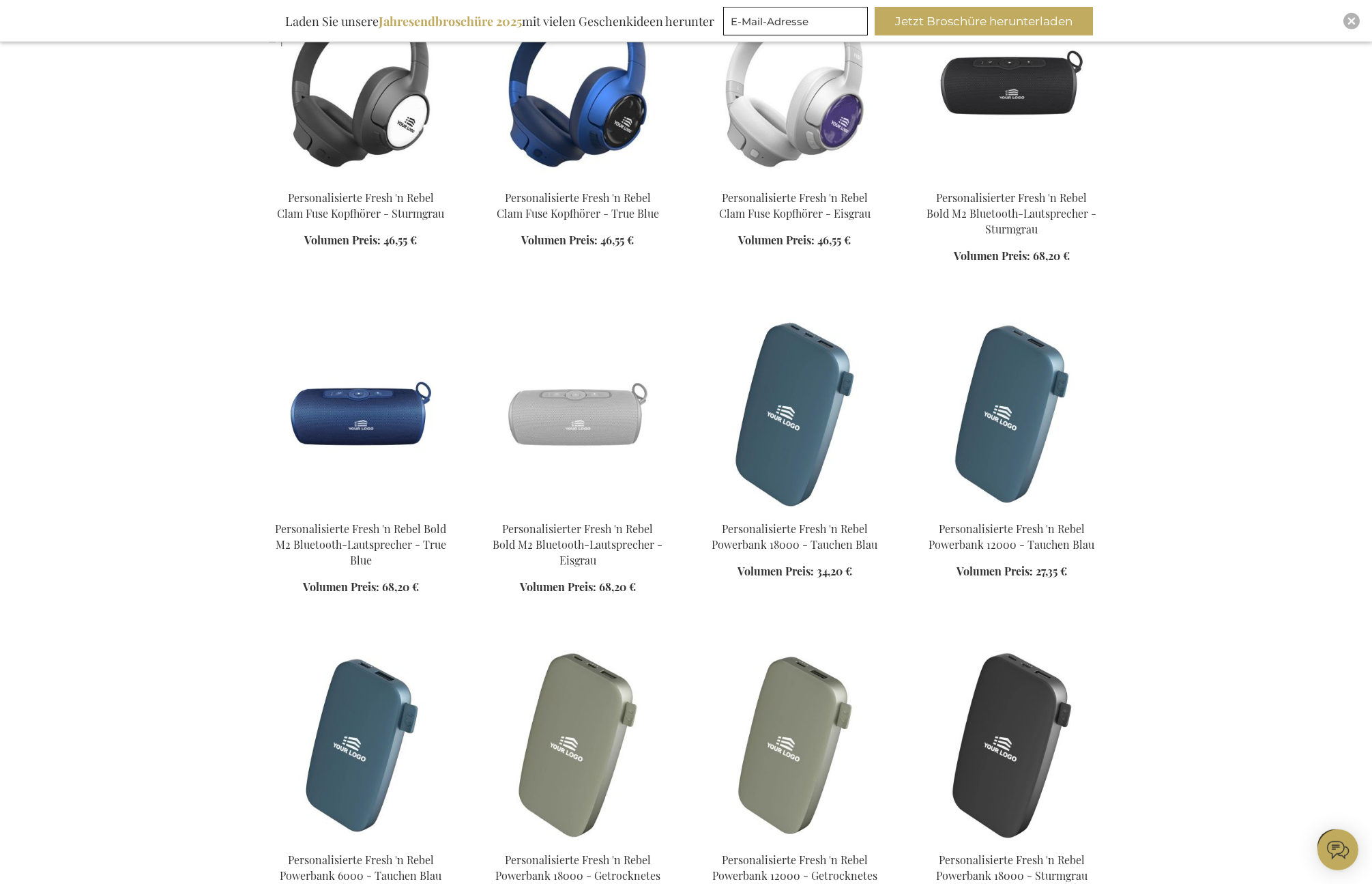
scroll to position [8375, 0]
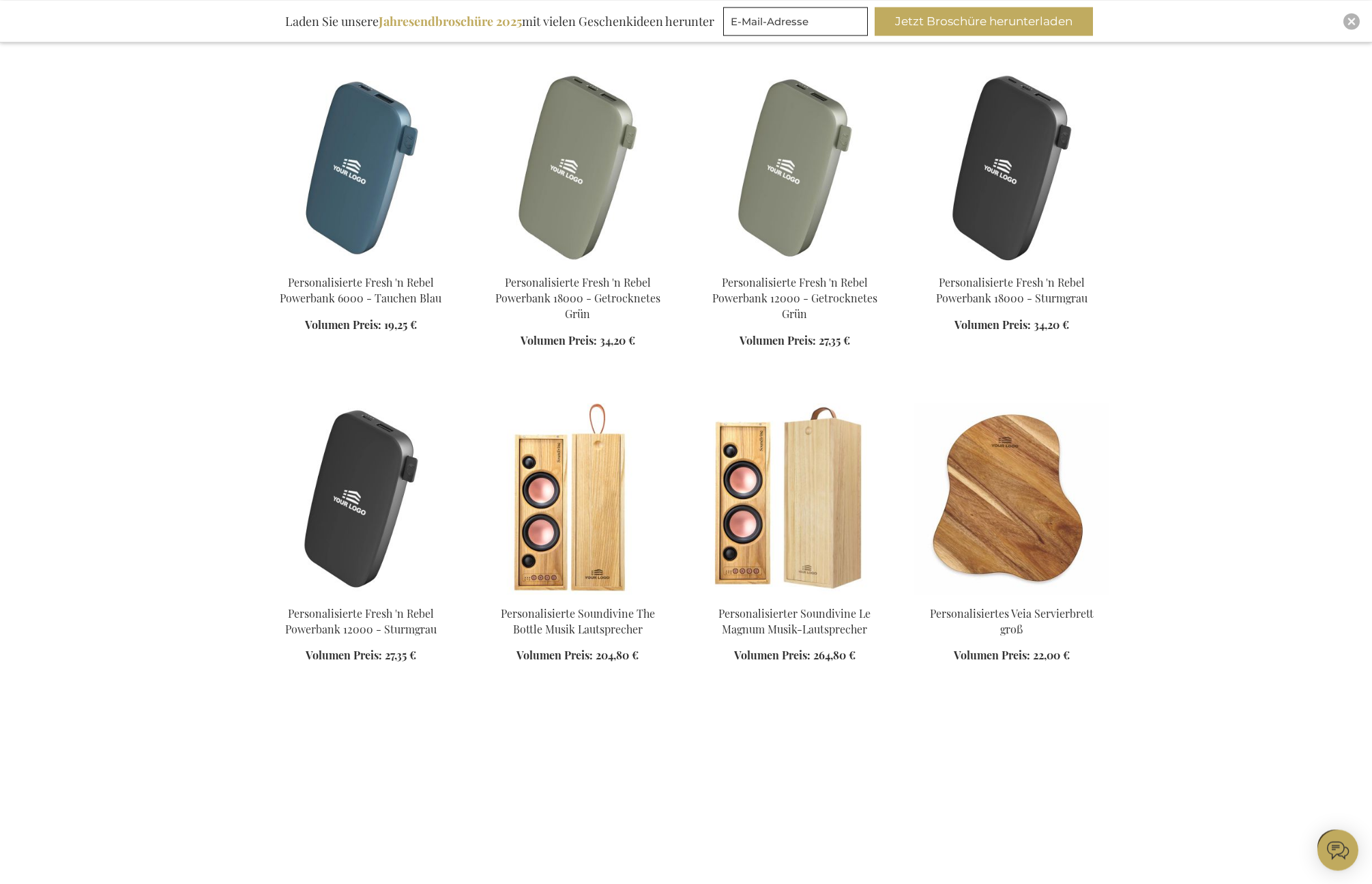
scroll to position [8888, 0]
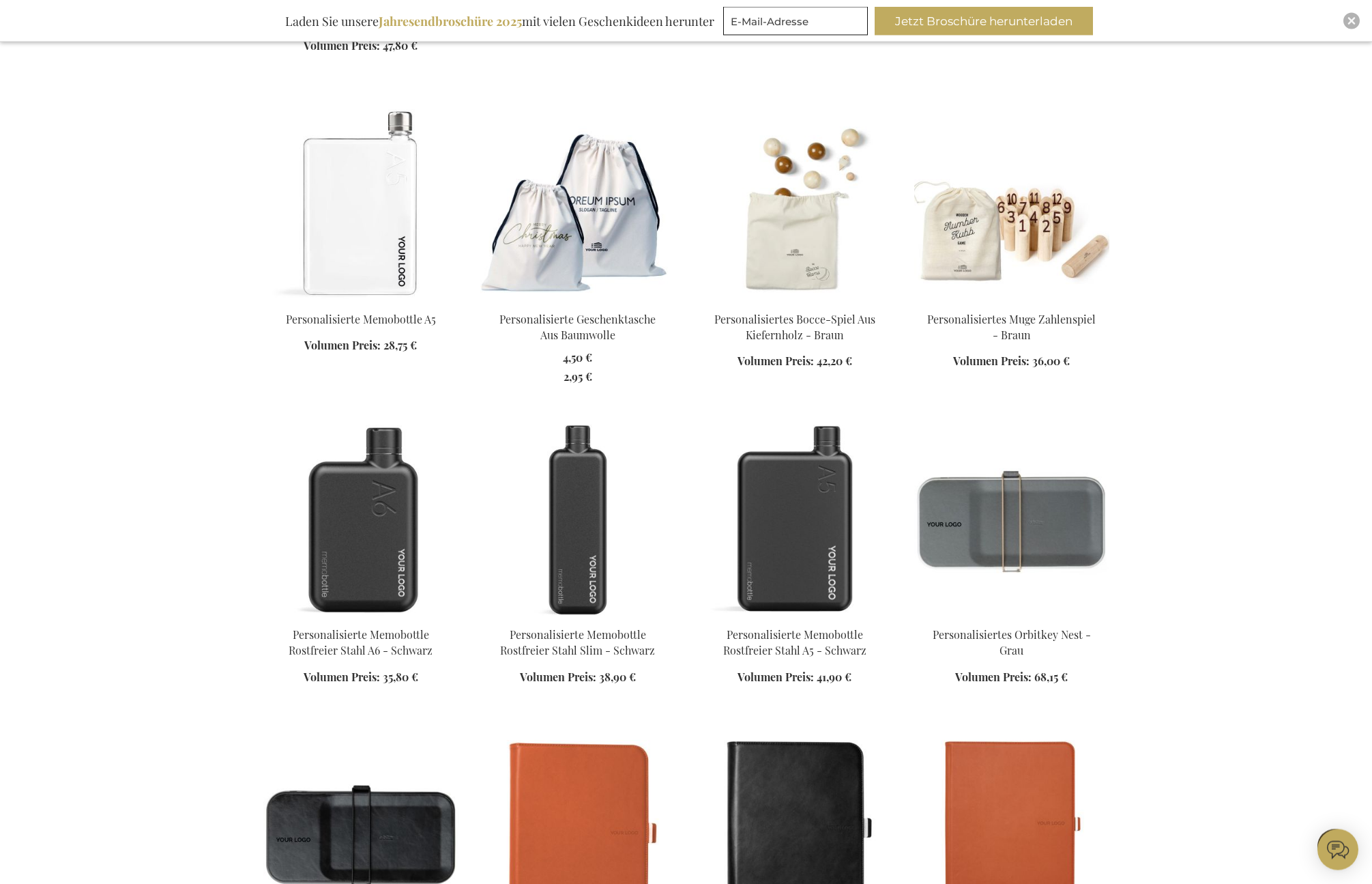
scroll to position [9772, 0]
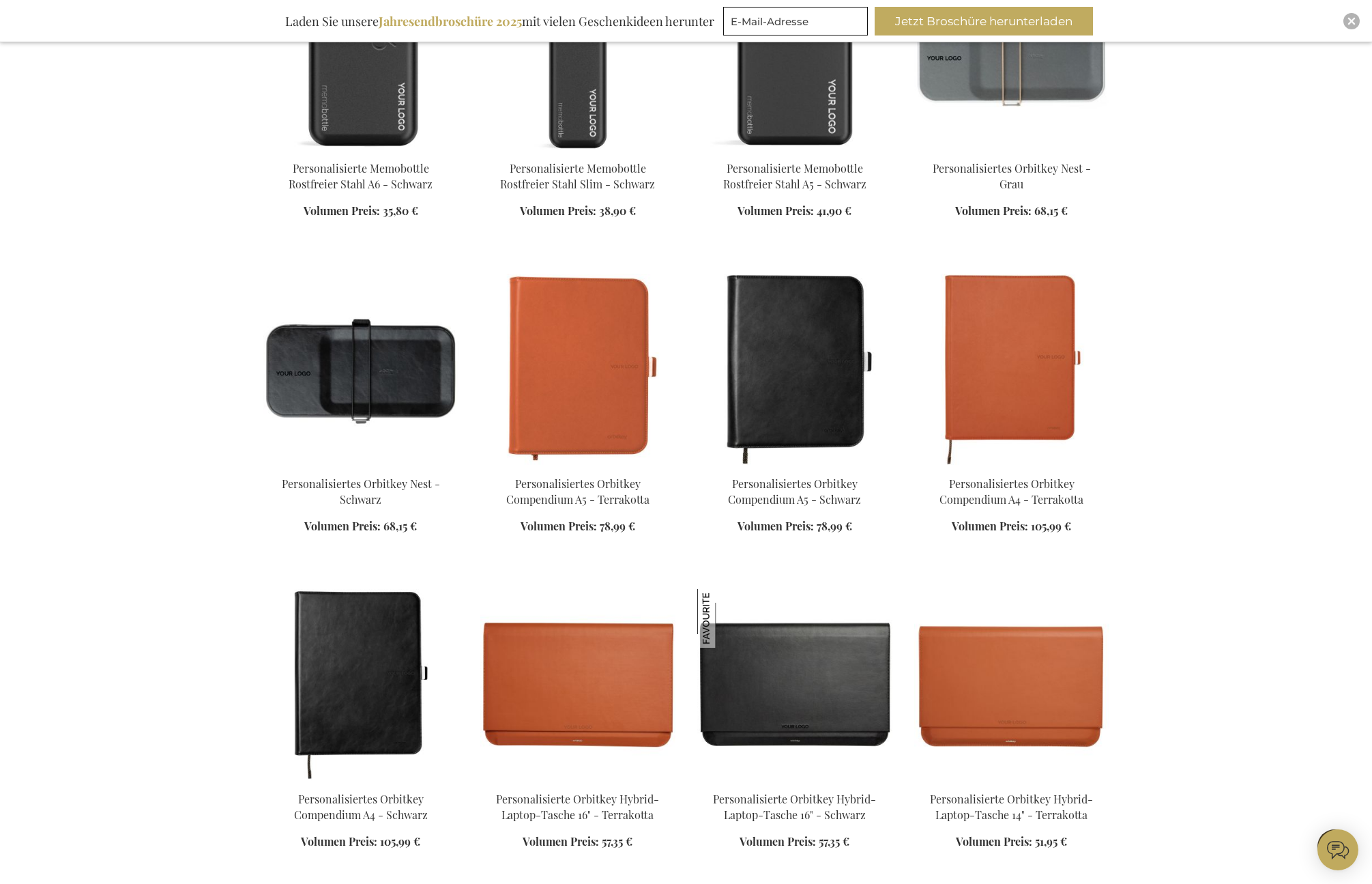
scroll to position [10602, 0]
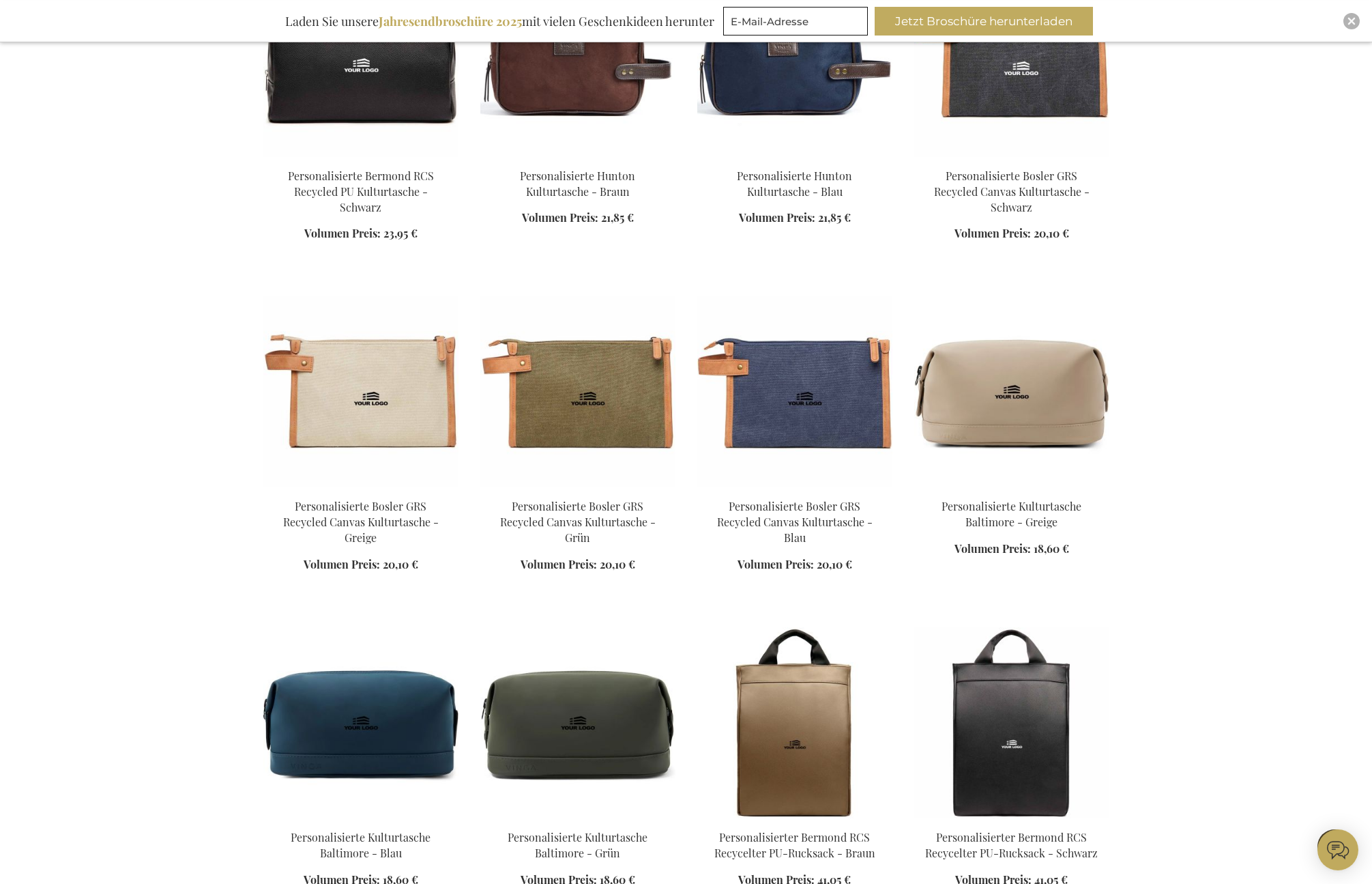
scroll to position [11847, 0]
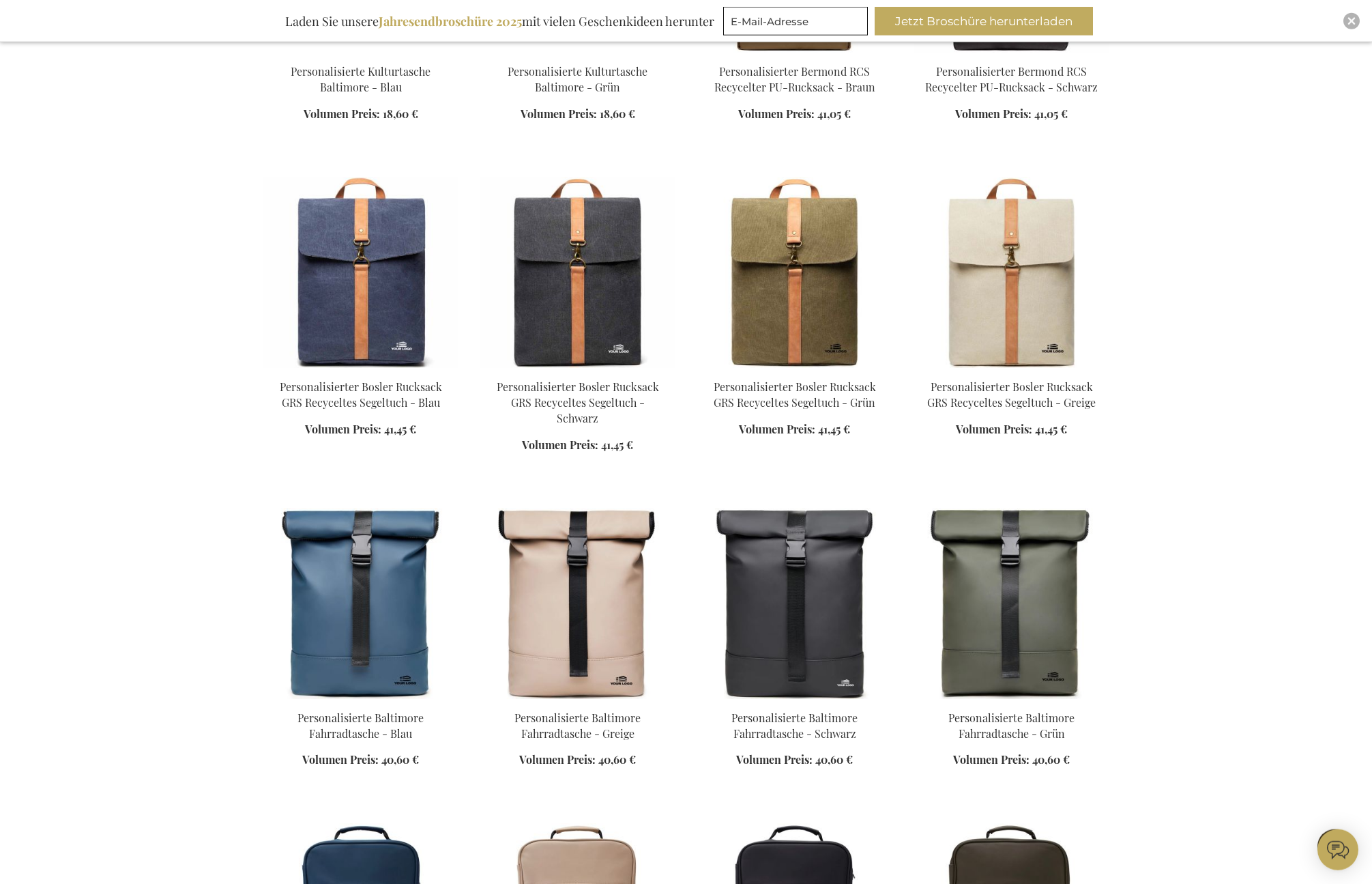
scroll to position [12731, 0]
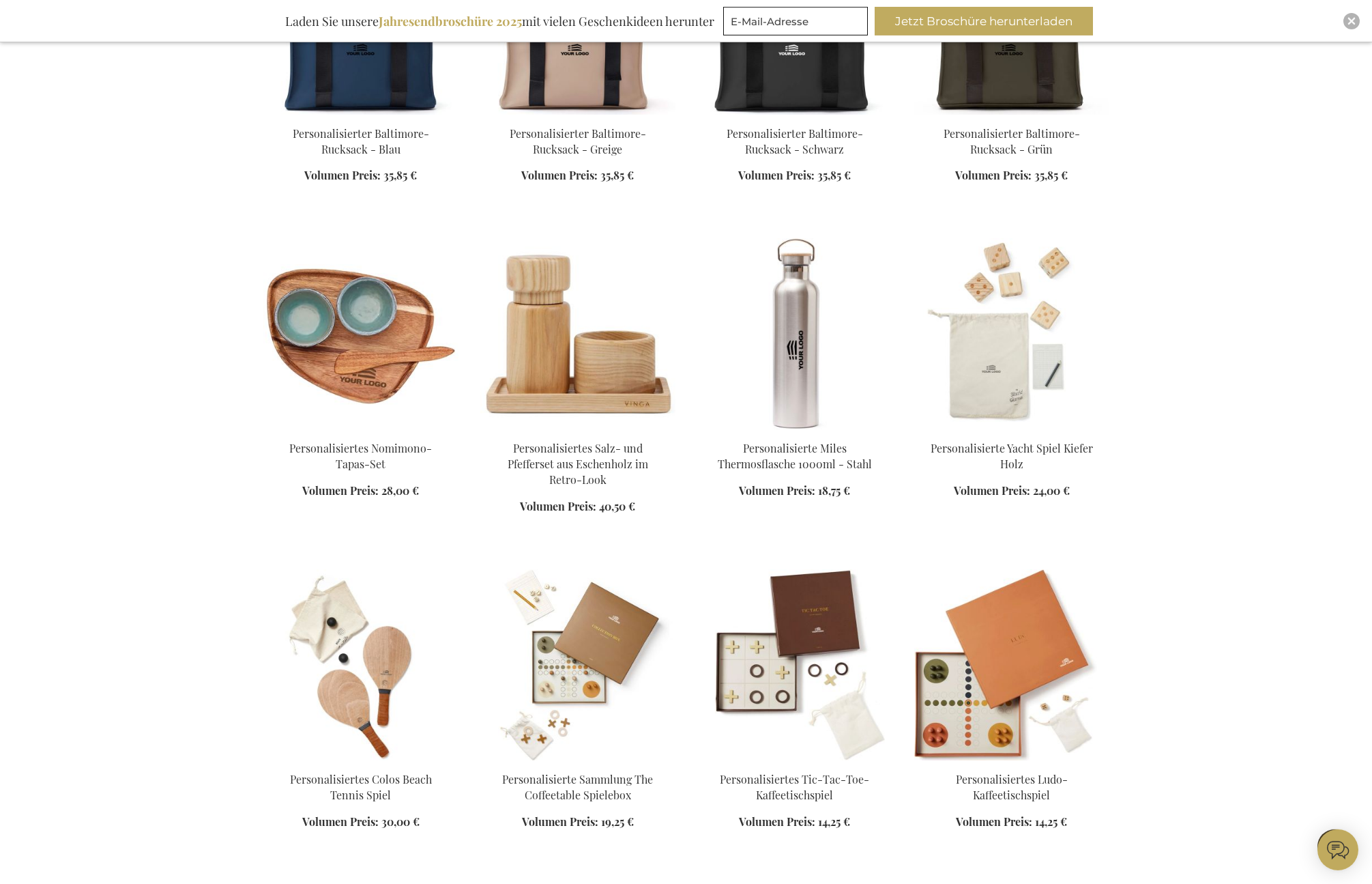
scroll to position [13866, 0]
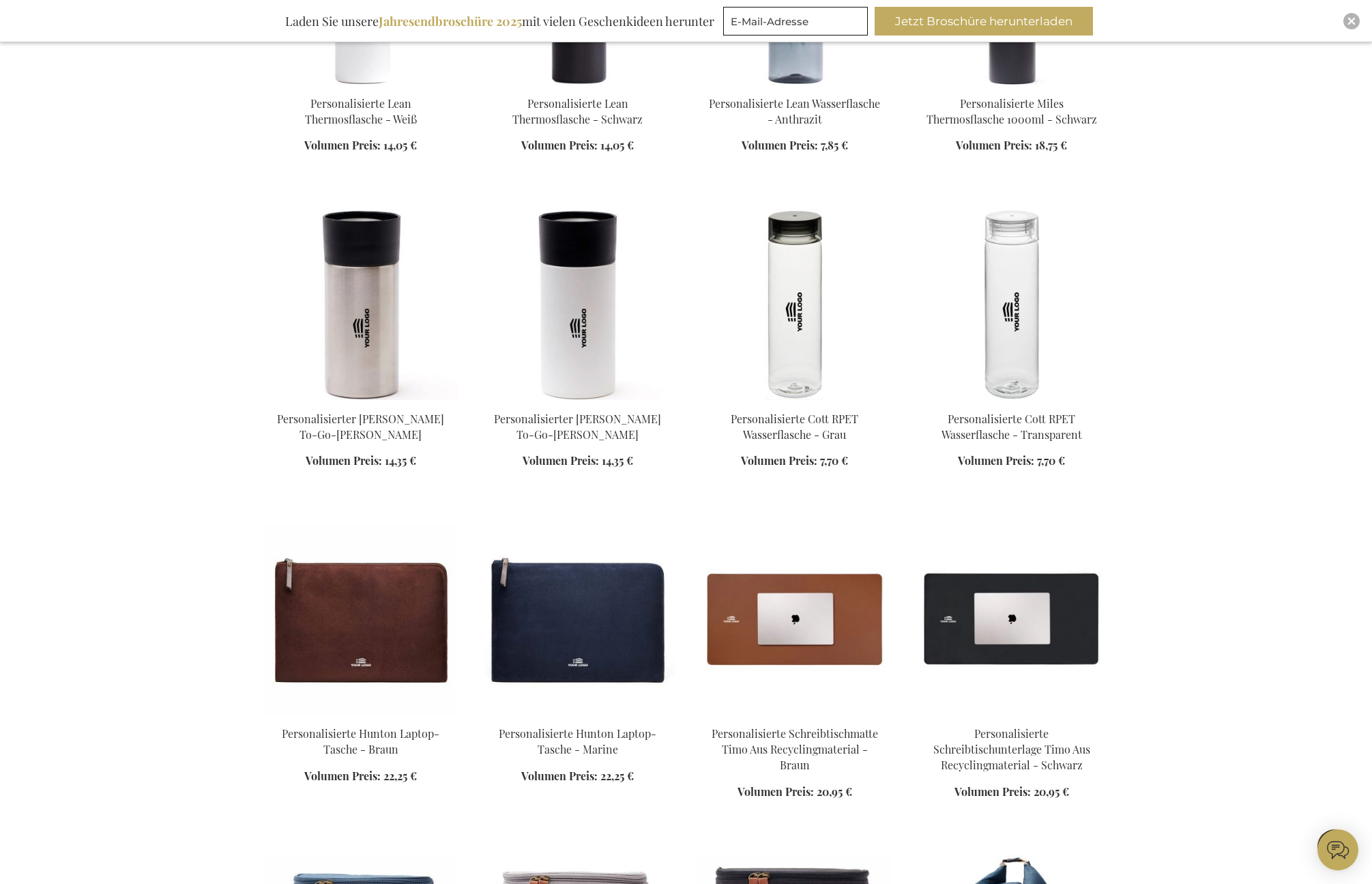
scroll to position [15963, 0]
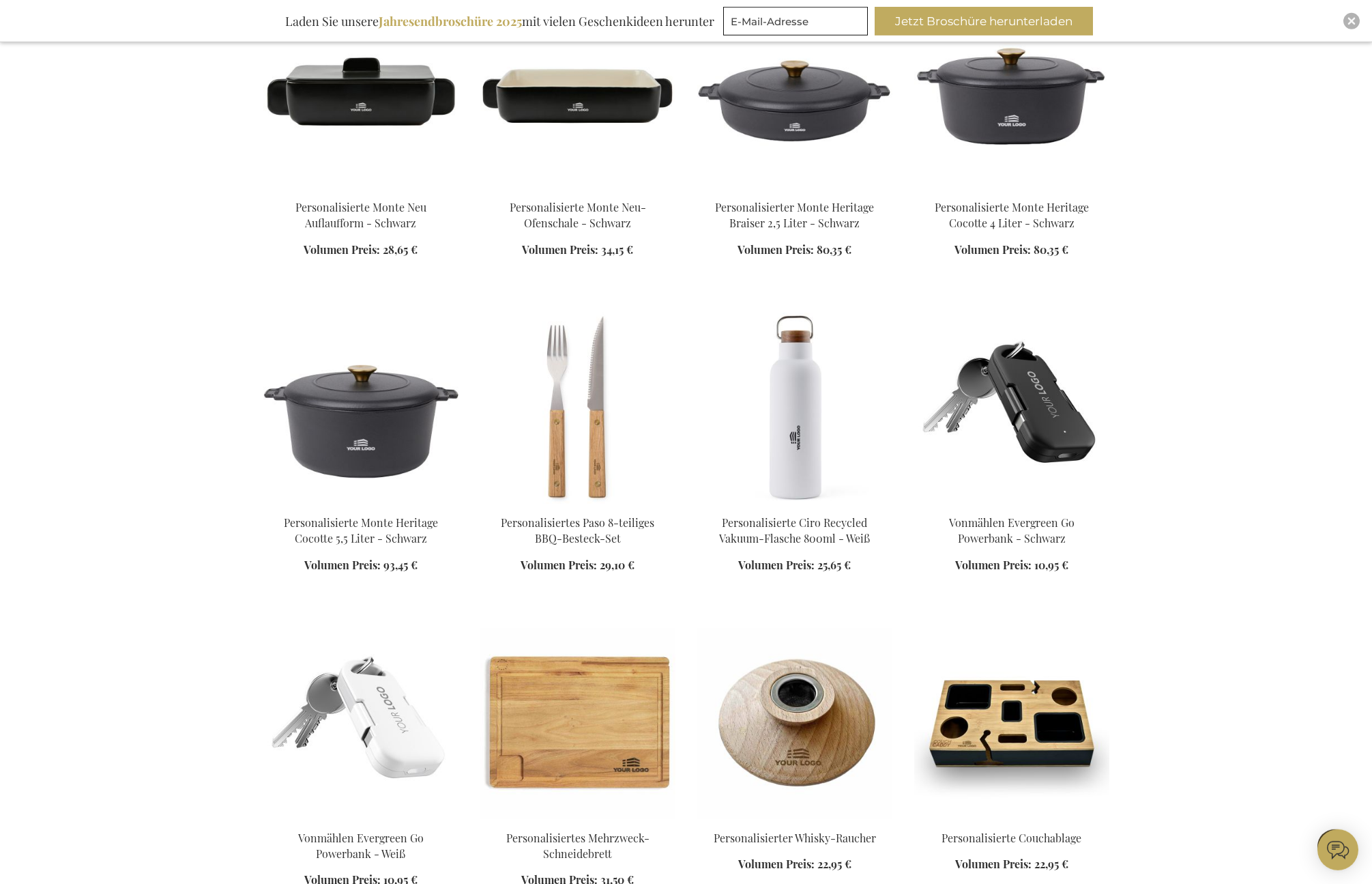
scroll to position [227, 0]
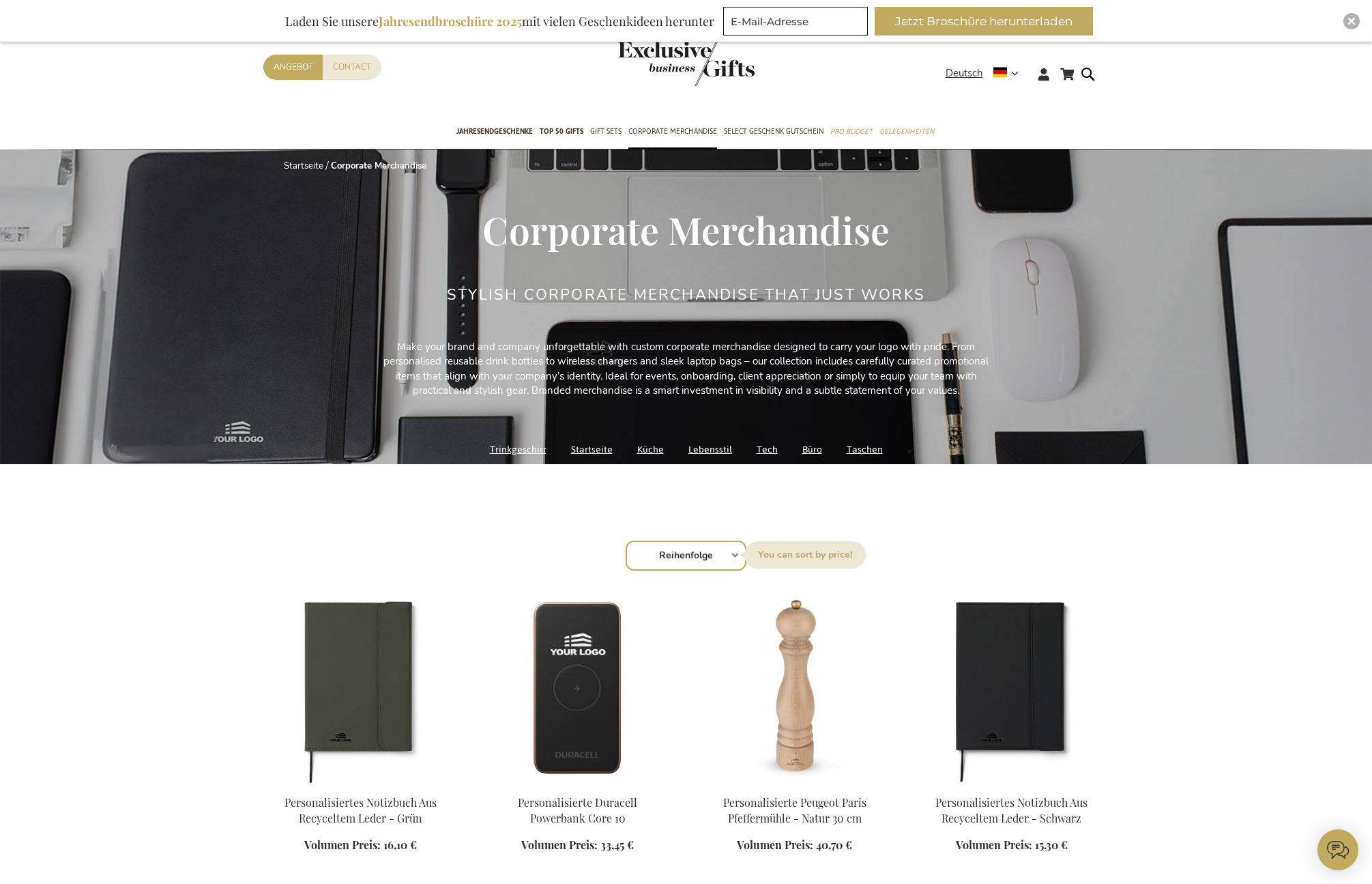
select select "price_asc"
click option "Price: low to high" at bounding box center [0, 0] width 0 height 0
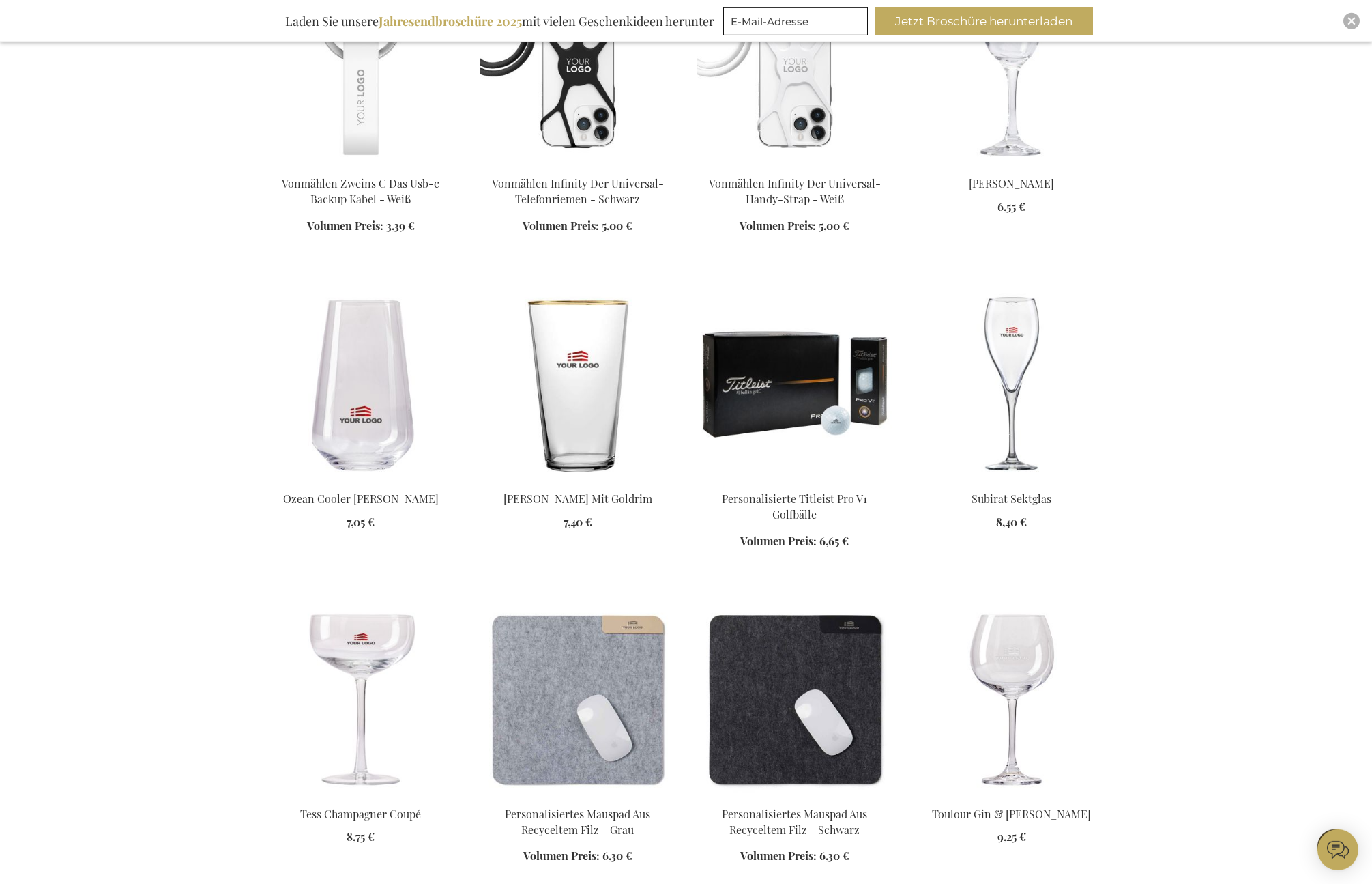
scroll to position [1048, 0]
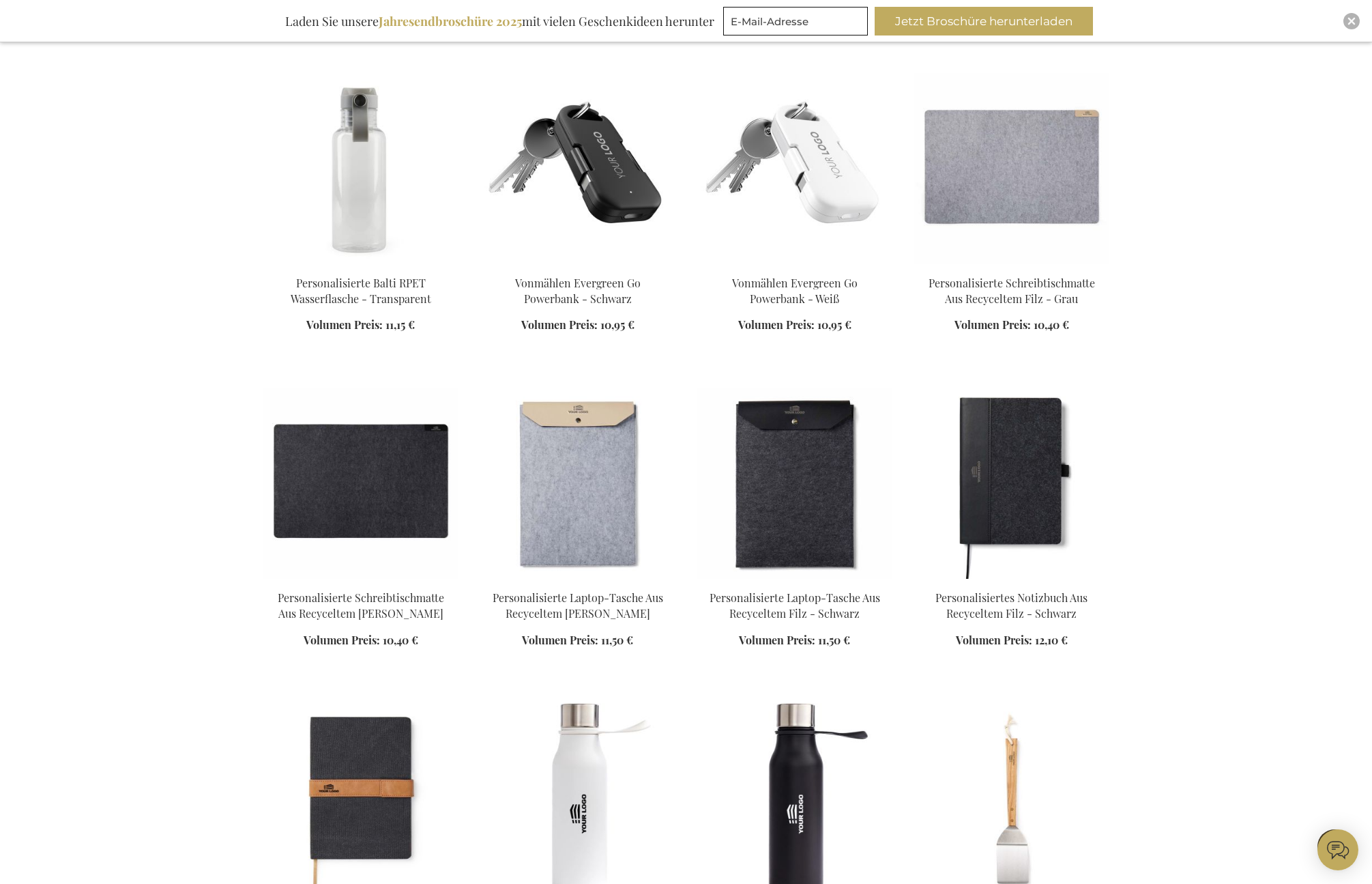
scroll to position [2478, 0]
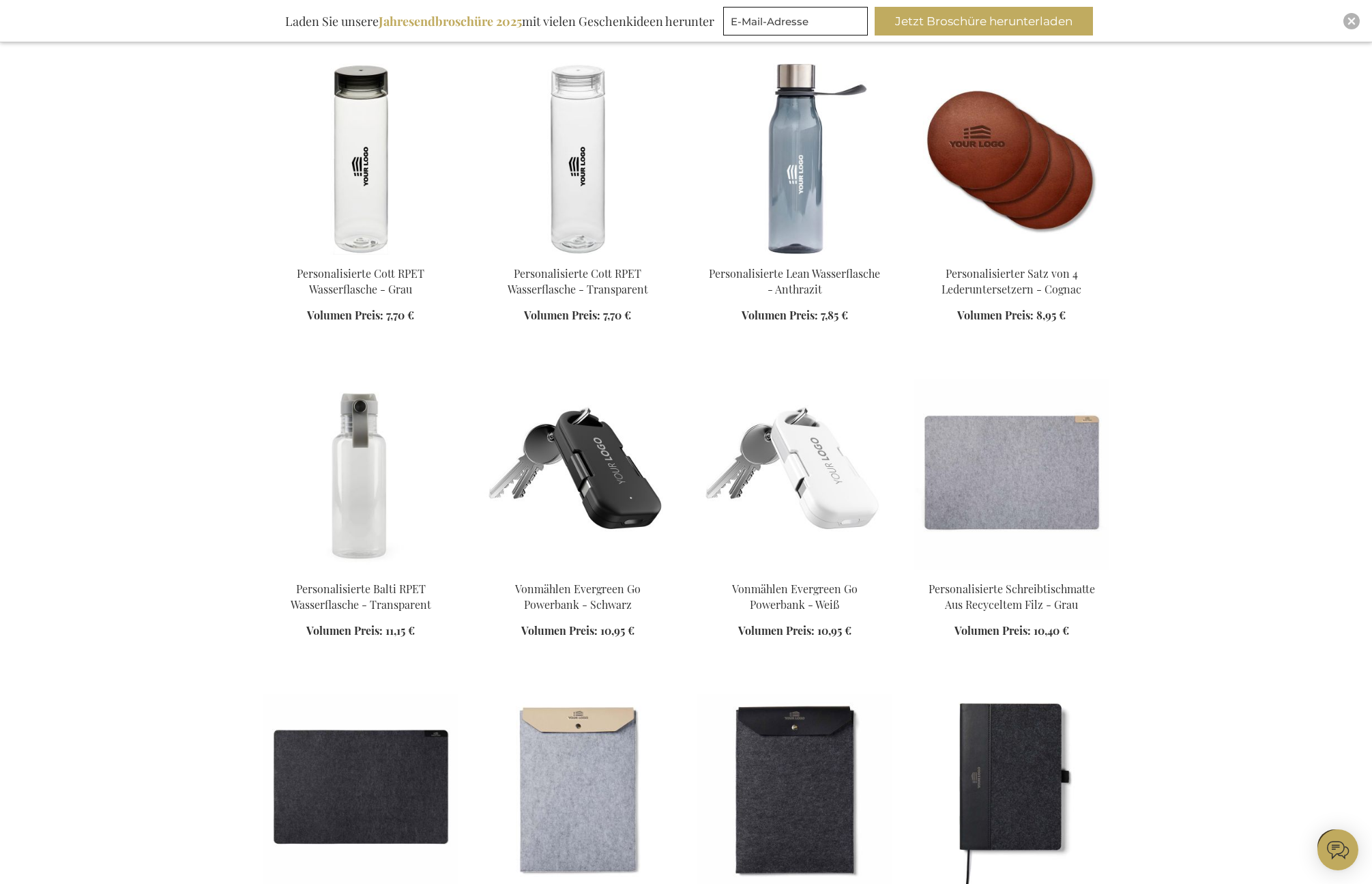
scroll to position [699, 0]
